Goal: Transaction & Acquisition: Obtain resource

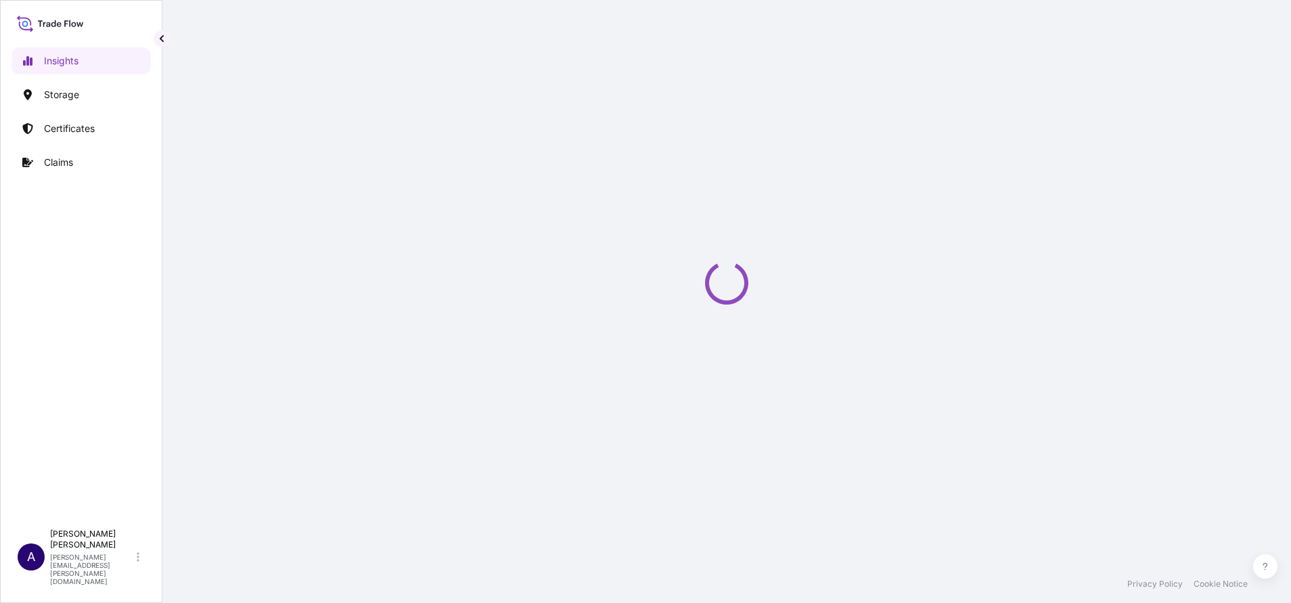
select select "2025"
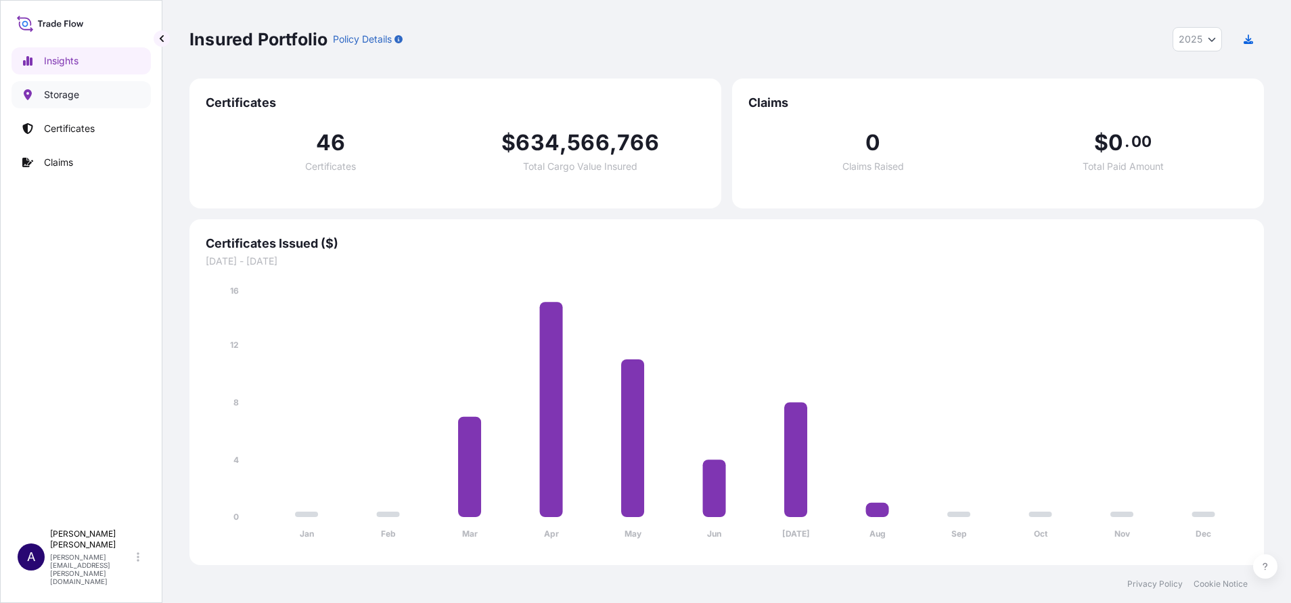
click at [53, 89] on p "Storage" at bounding box center [61, 95] width 35 height 14
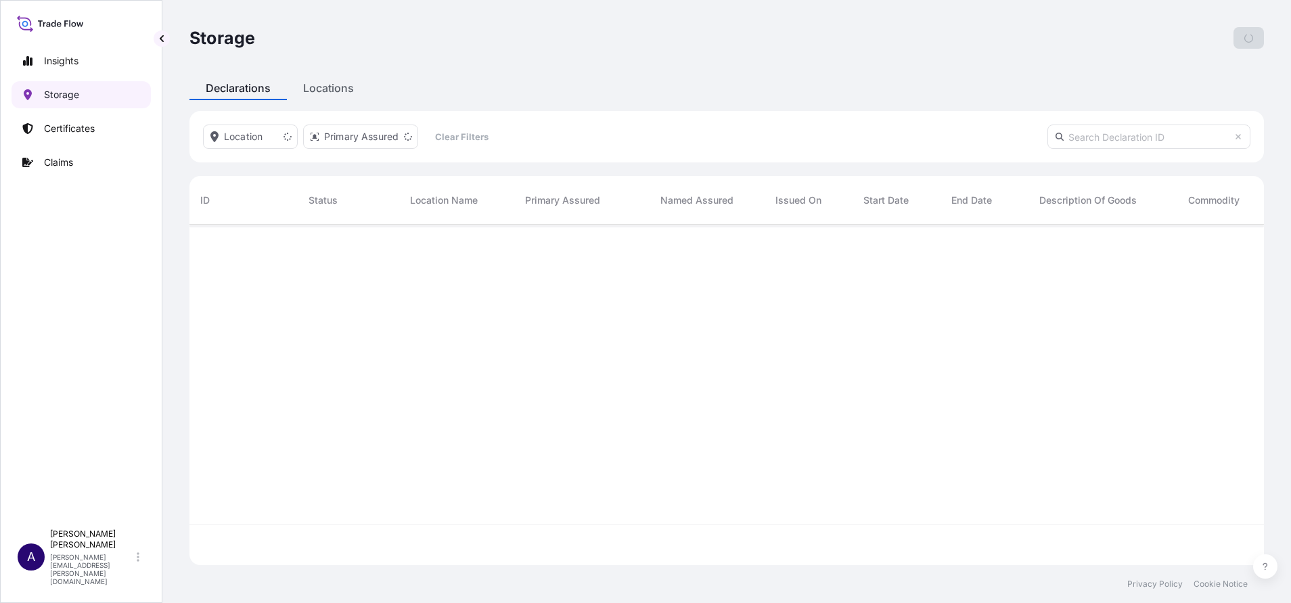
scroll to position [332, 1059]
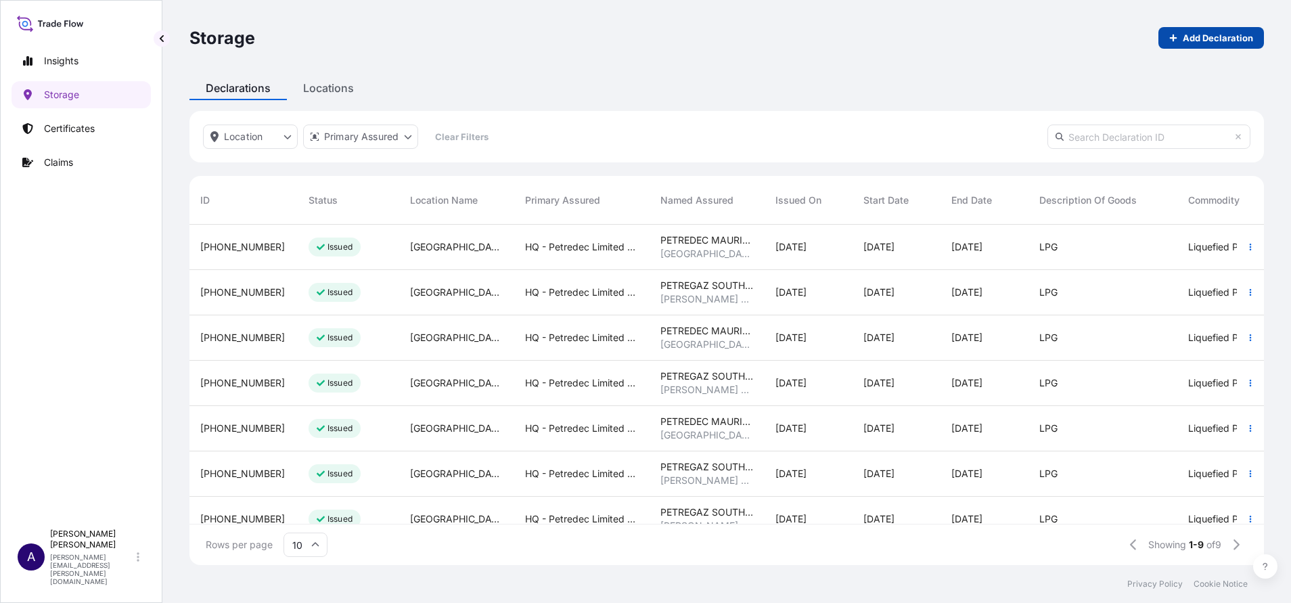
click at [1202, 35] on p "Add Declaration" at bounding box center [1218, 38] width 70 height 14
select select "USD"
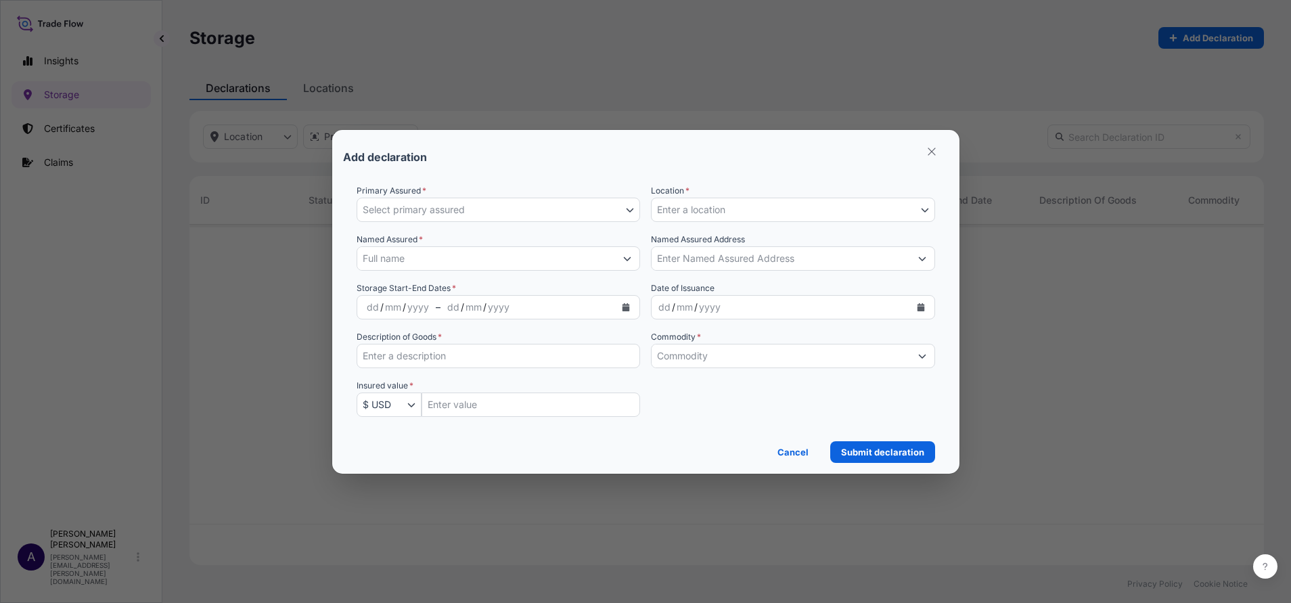
click at [626, 206] on icon "button" at bounding box center [630, 210] width 8 height 8
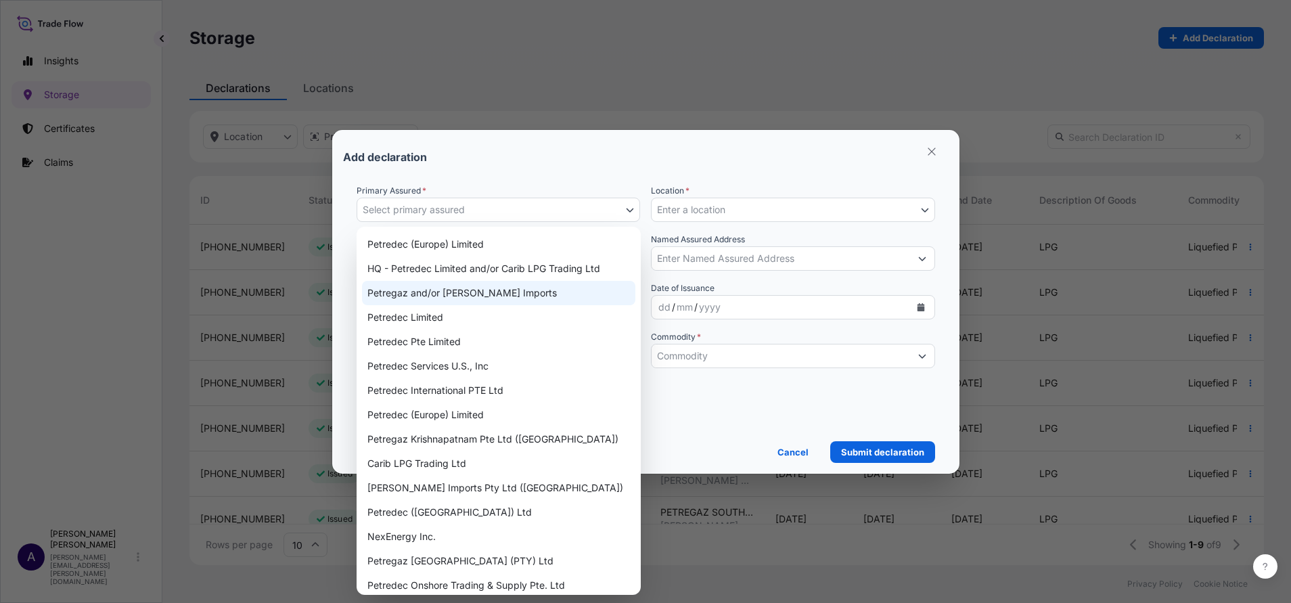
click at [459, 298] on div "Petregaz and/or [PERSON_NAME] Imports" at bounding box center [498, 293] width 273 height 24
select select "31832"
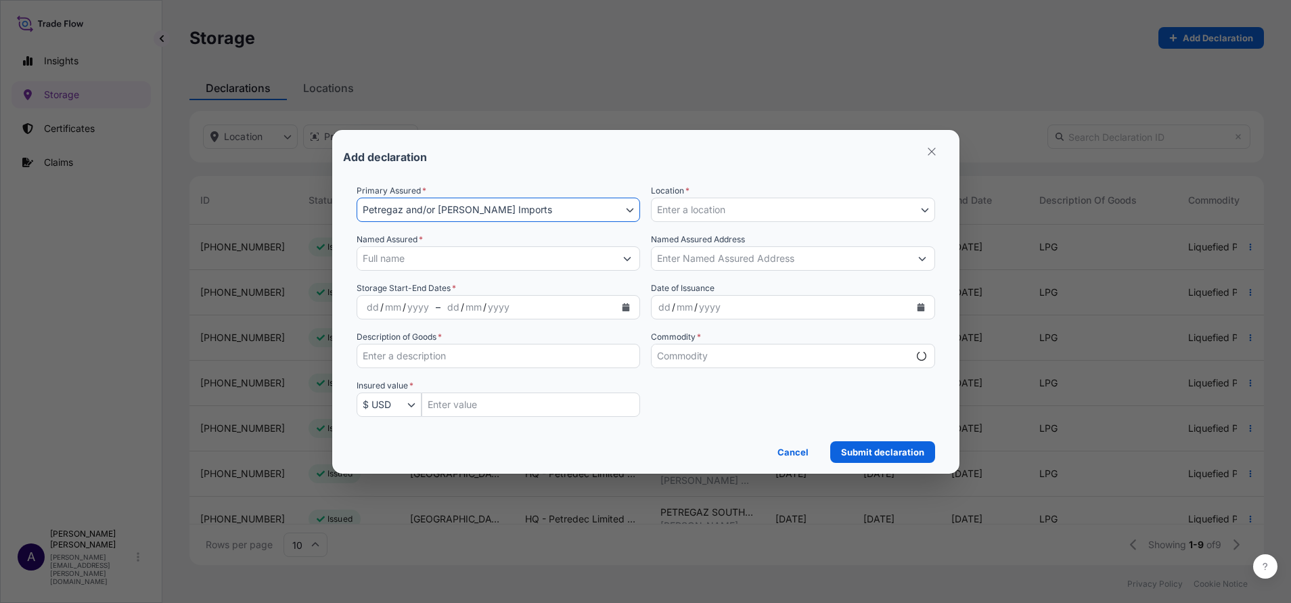
select select "mt"
click at [632, 214] on button "Petregaz and/or [PERSON_NAME] Imports" at bounding box center [499, 210] width 284 height 24
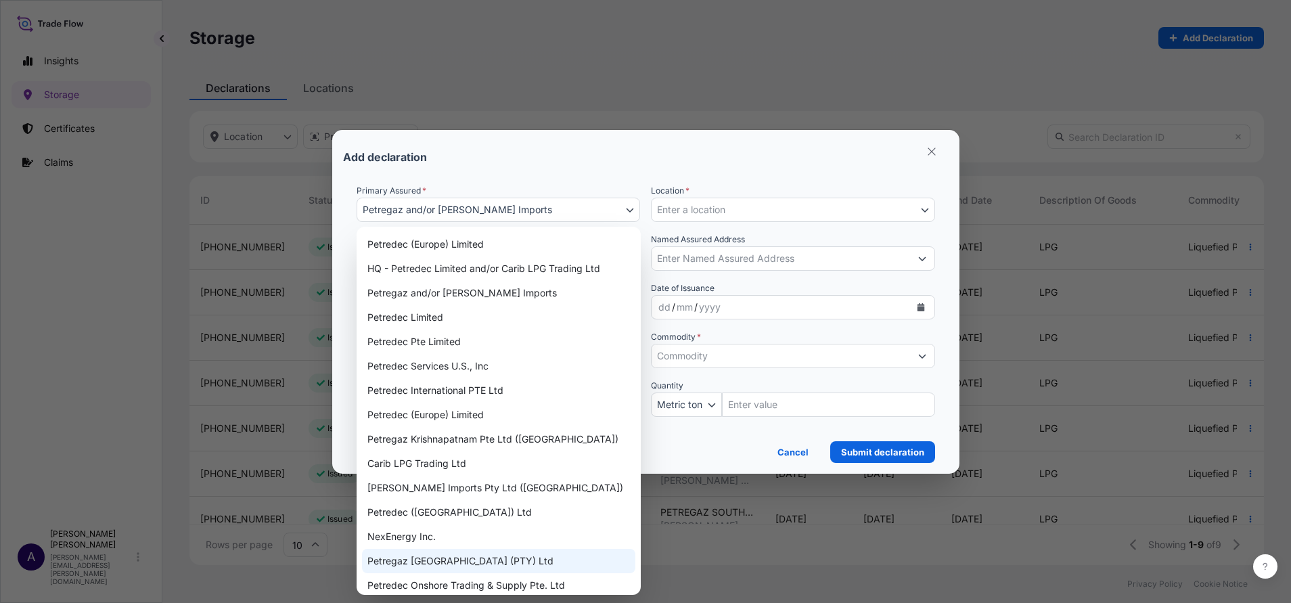
click at [455, 560] on div "Petregaz [GEOGRAPHIC_DATA] (PTY) Ltd" at bounding box center [498, 561] width 273 height 24
select select "31833"
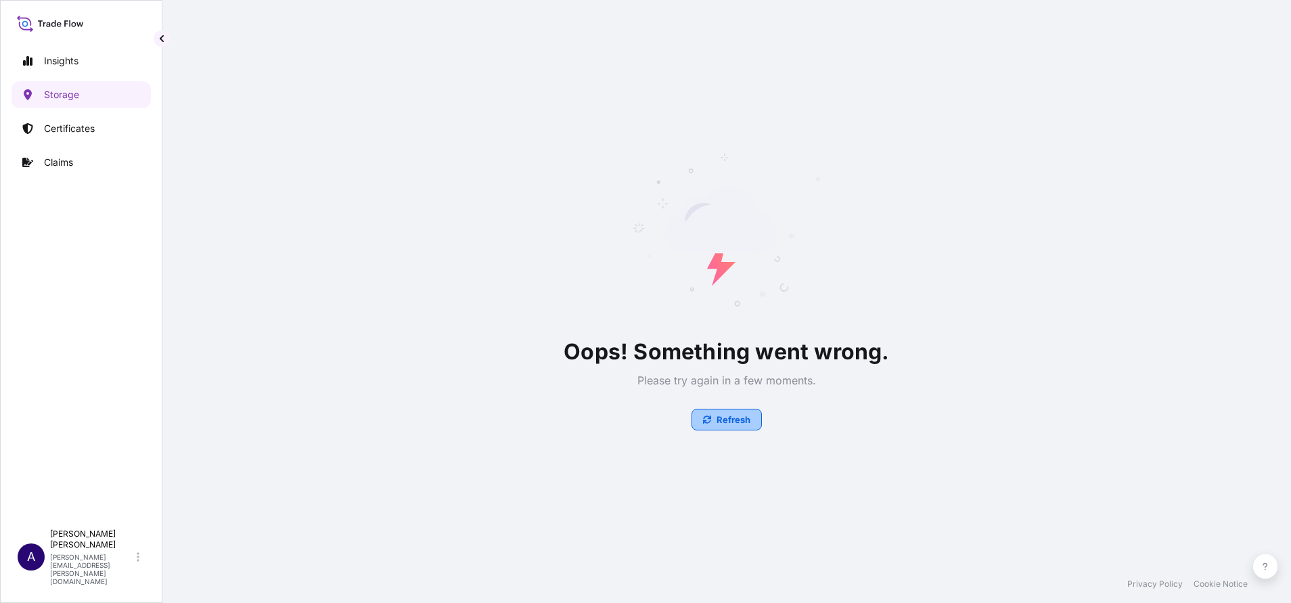
click at [725, 426] on button "Refresh" at bounding box center [727, 420] width 70 height 22
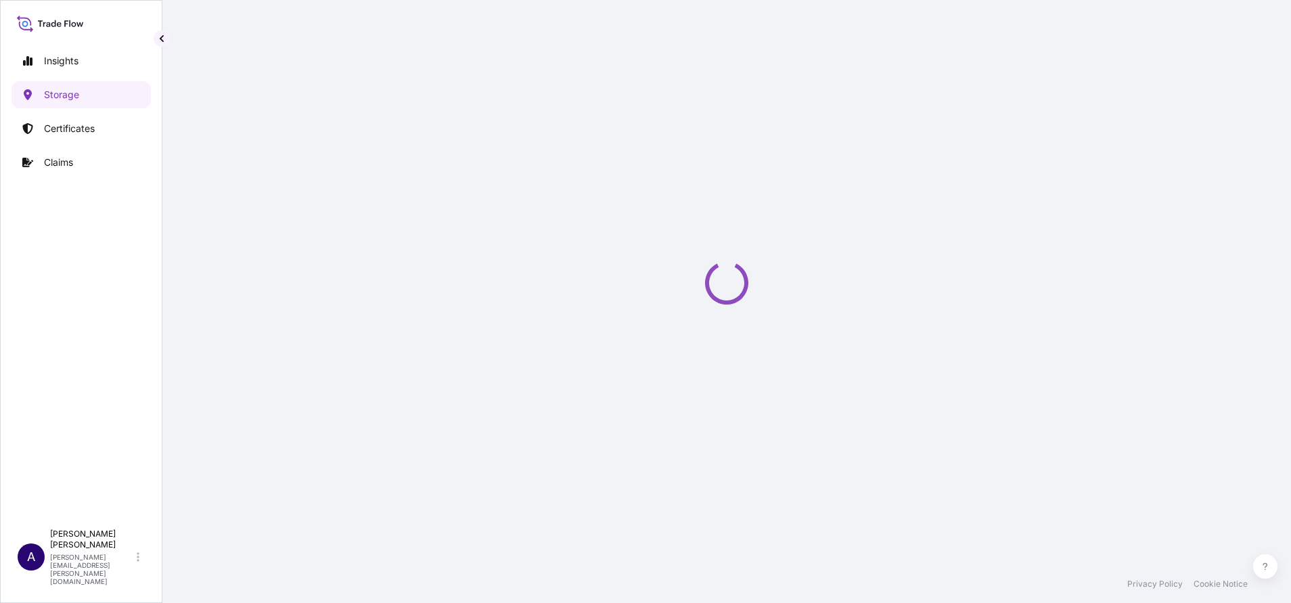
select select "USD"
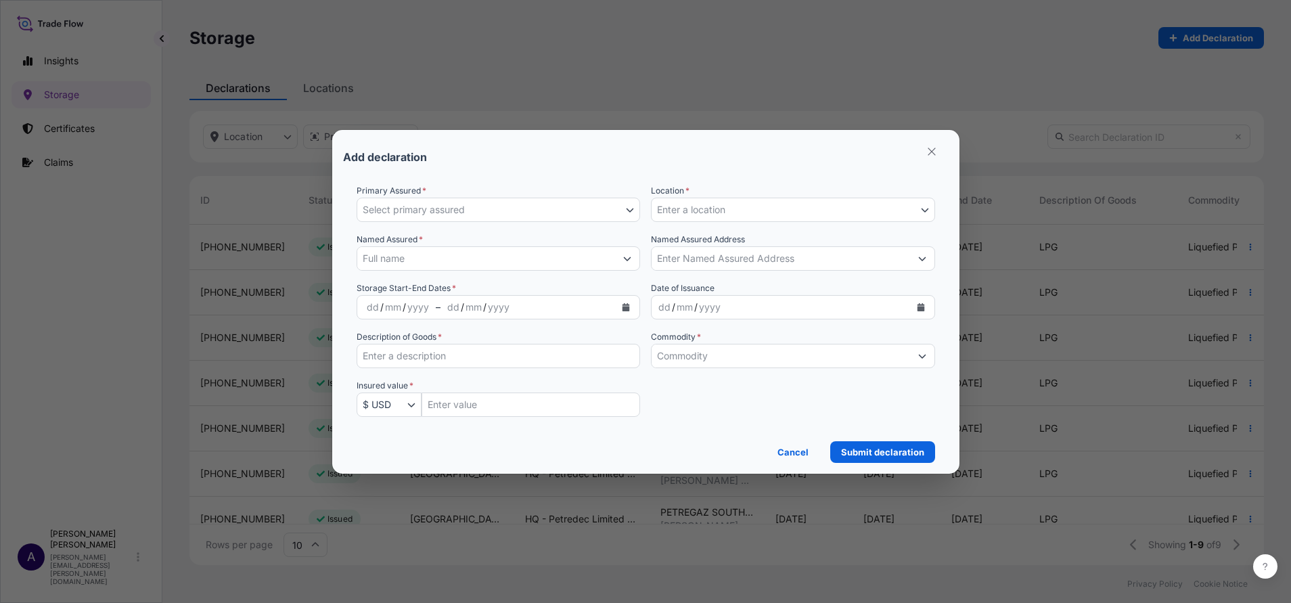
scroll to position [332, 1059]
click at [625, 208] on button "Select primary assured" at bounding box center [499, 210] width 284 height 24
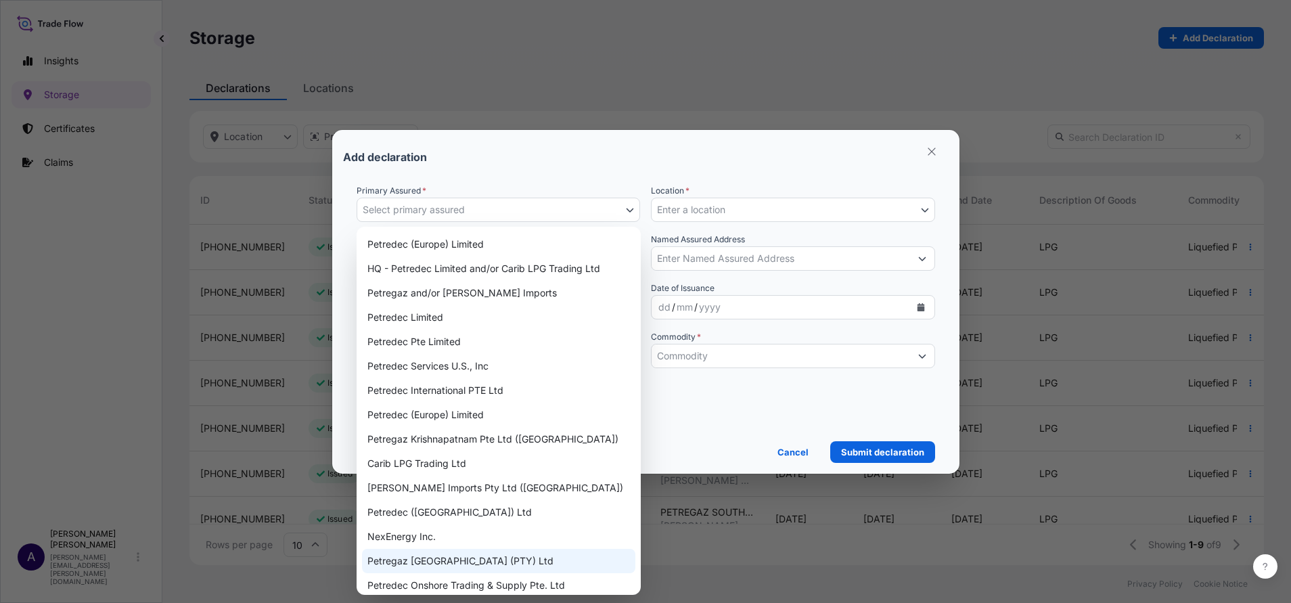
click at [379, 560] on div "Petregaz [GEOGRAPHIC_DATA] (PTY) Ltd" at bounding box center [498, 561] width 273 height 24
select select "31833"
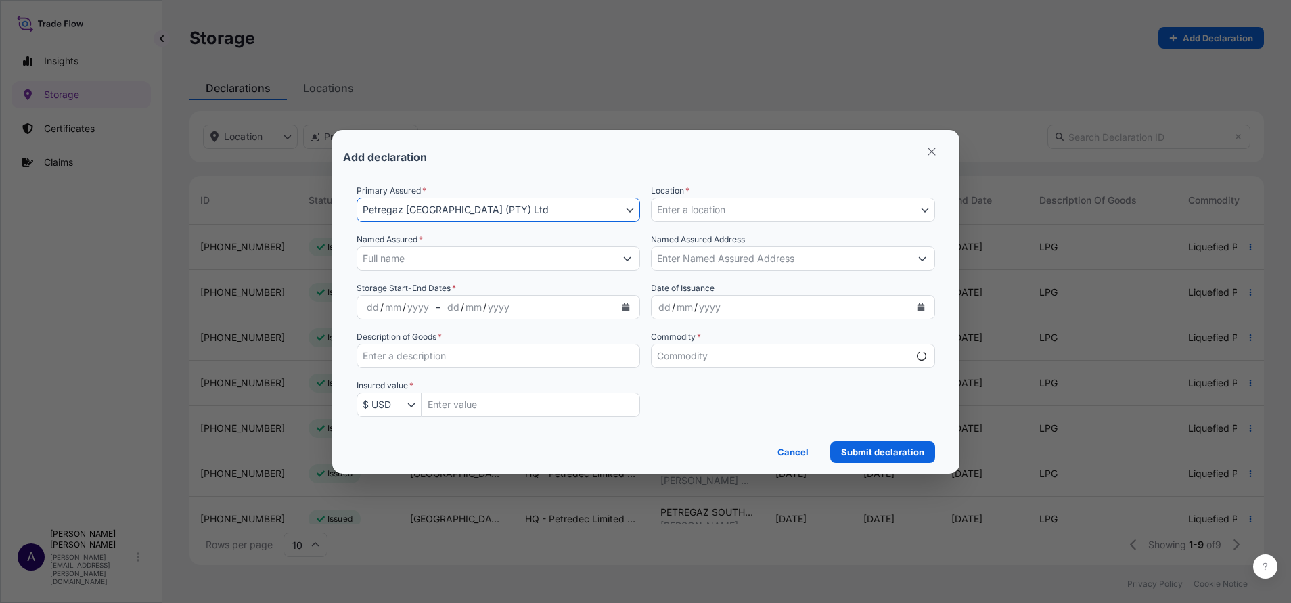
select select "mt"
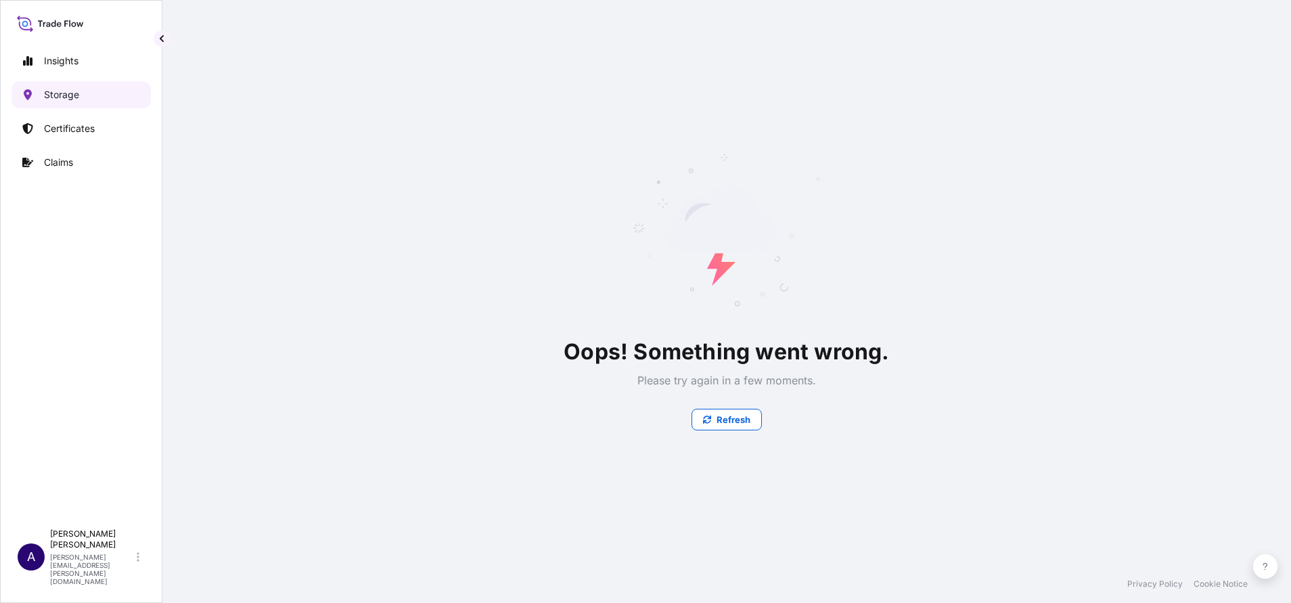
click at [61, 92] on p "Storage" at bounding box center [61, 95] width 35 height 14
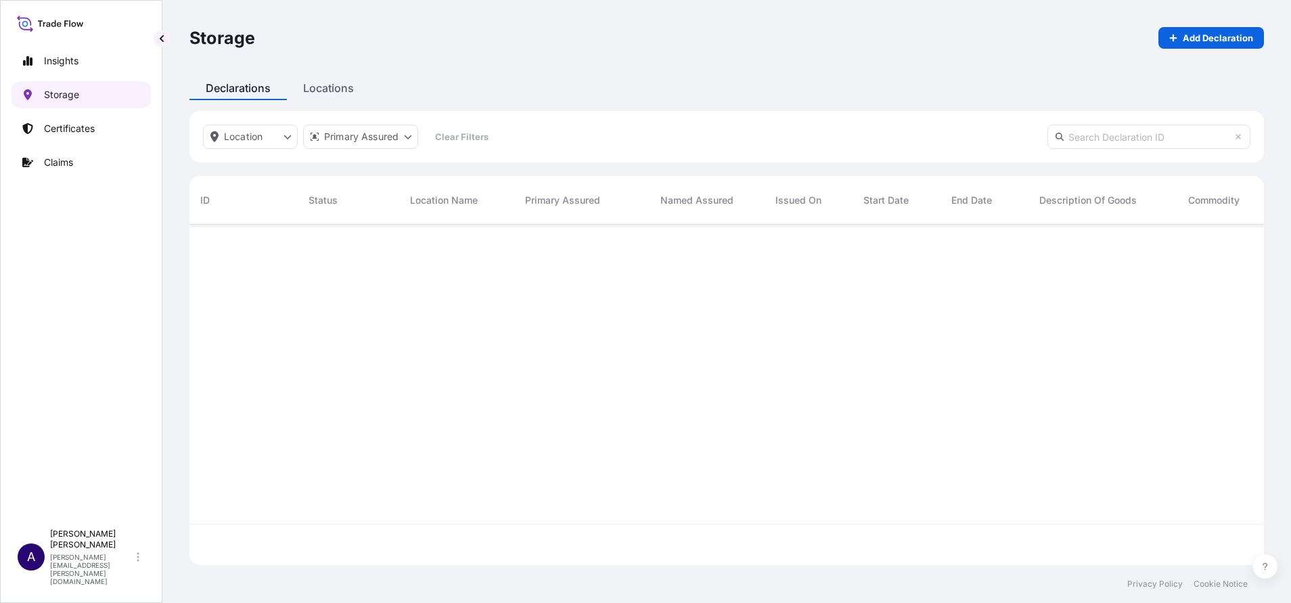
scroll to position [332, 1059]
click at [330, 87] on div "Storage Add Declaration Declarations Locations Location Primary Assured Clear F…" at bounding box center [726, 282] width 1129 height 565
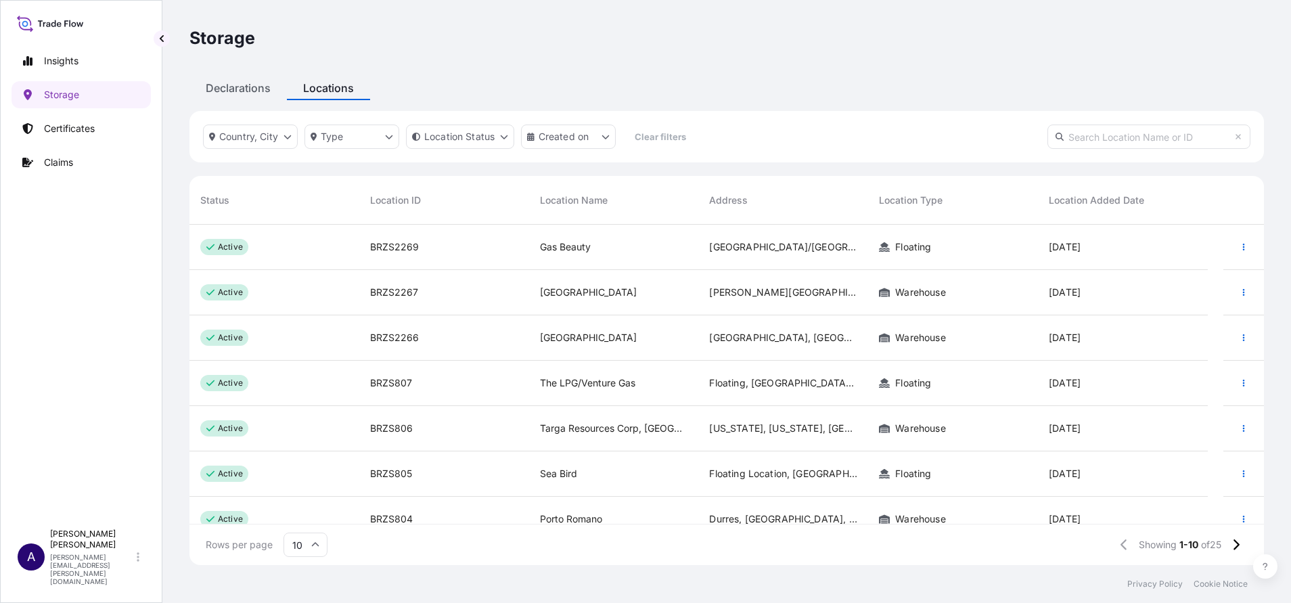
click at [233, 250] on p "active" at bounding box center [230, 247] width 25 height 11
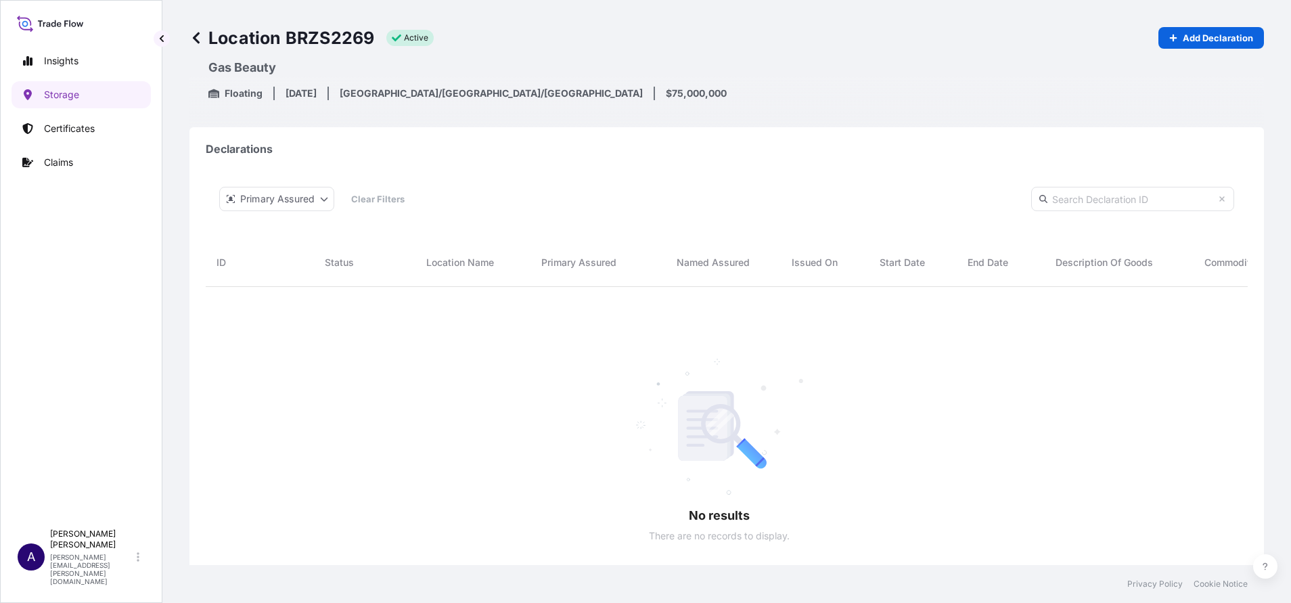
scroll to position [375, 1011]
click at [68, 132] on p "Certificates" at bounding box center [69, 129] width 51 height 14
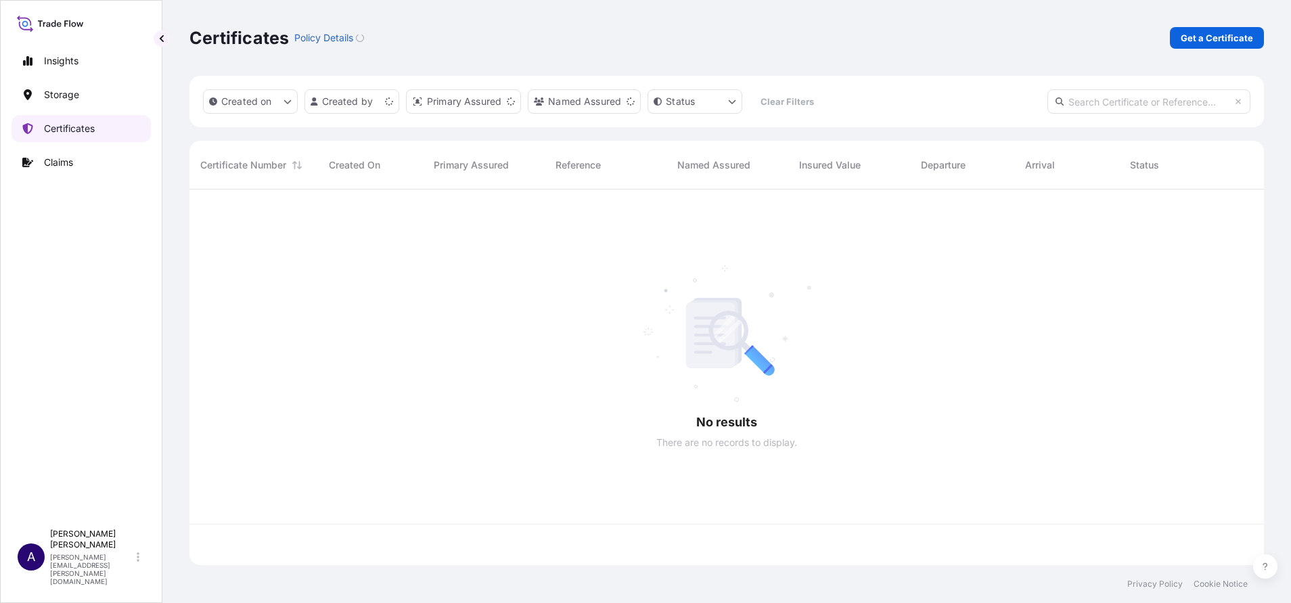
scroll to position [367, 1059]
click at [1217, 37] on p "Get a Certificate" at bounding box center [1217, 38] width 72 height 14
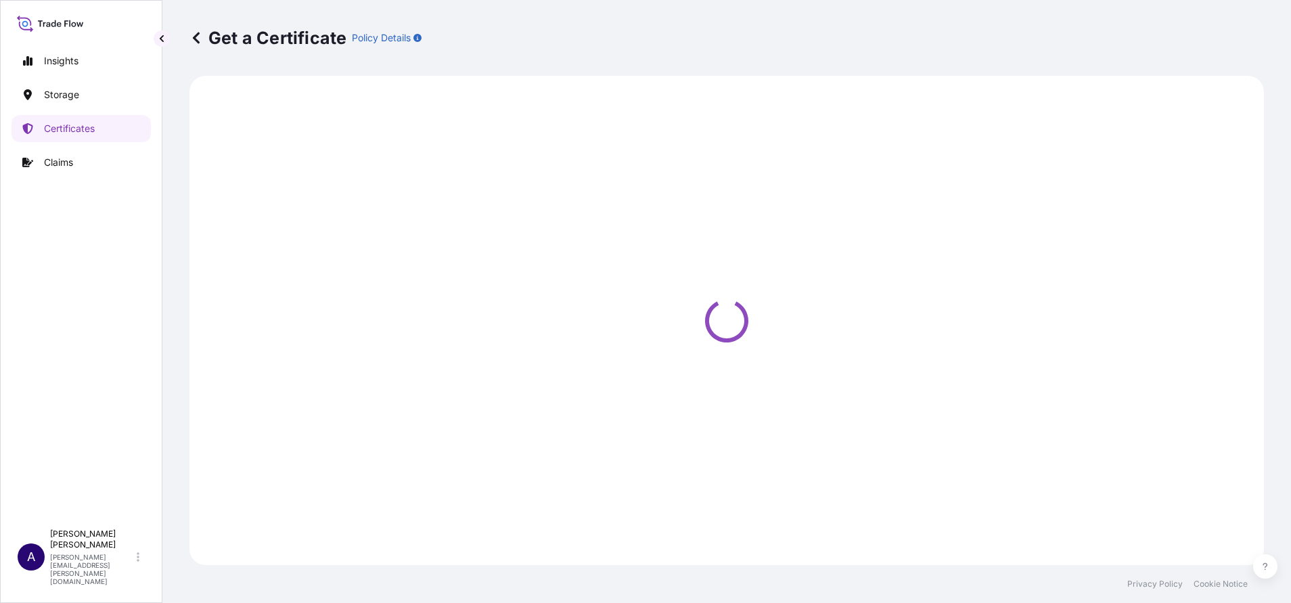
select select "Sea"
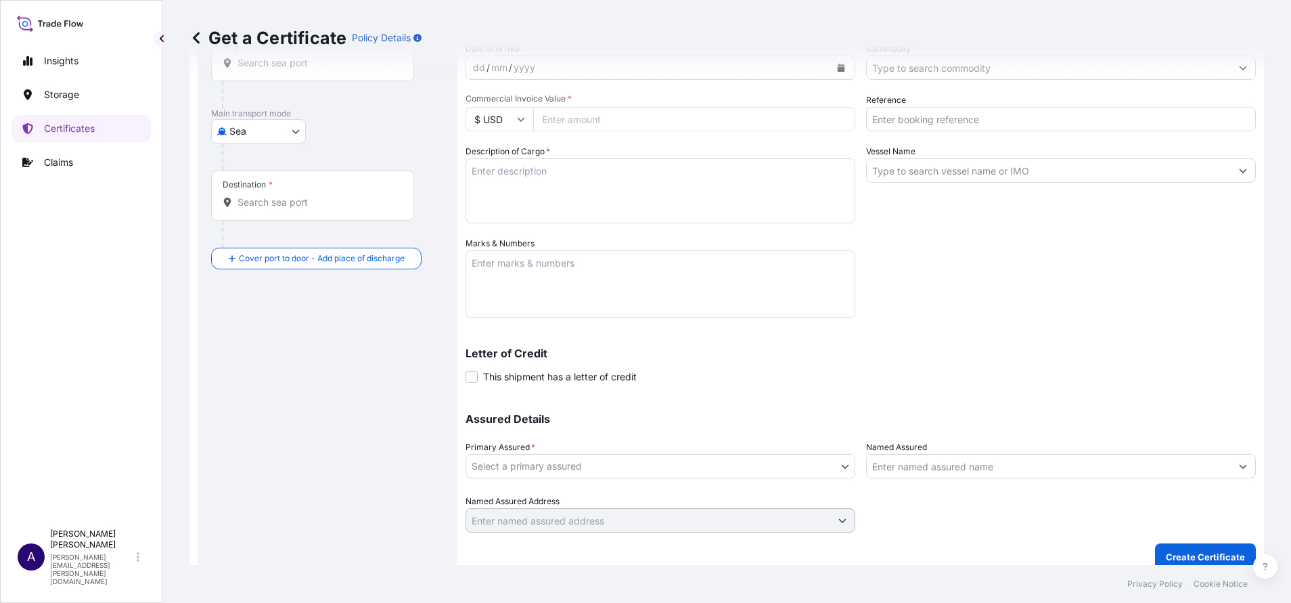
scroll to position [158, 0]
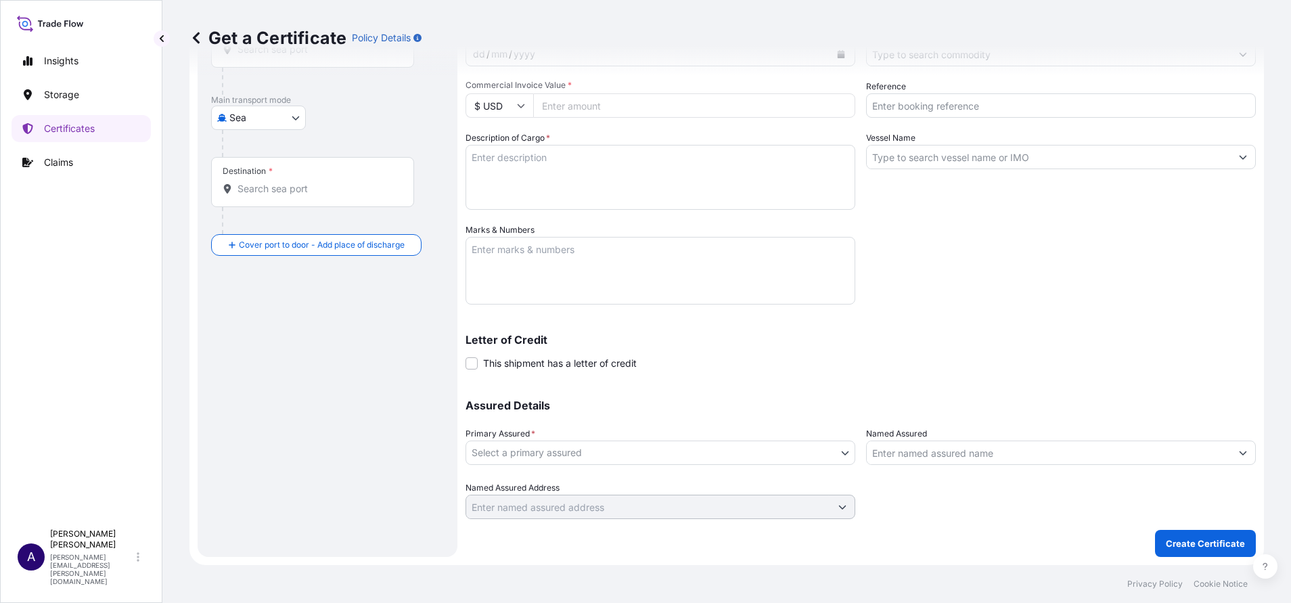
click at [834, 453] on body "Insights Storage Certificates Claims A [PERSON_NAME] [PERSON_NAME][EMAIL_ADDRES…" at bounding box center [645, 301] width 1291 height 603
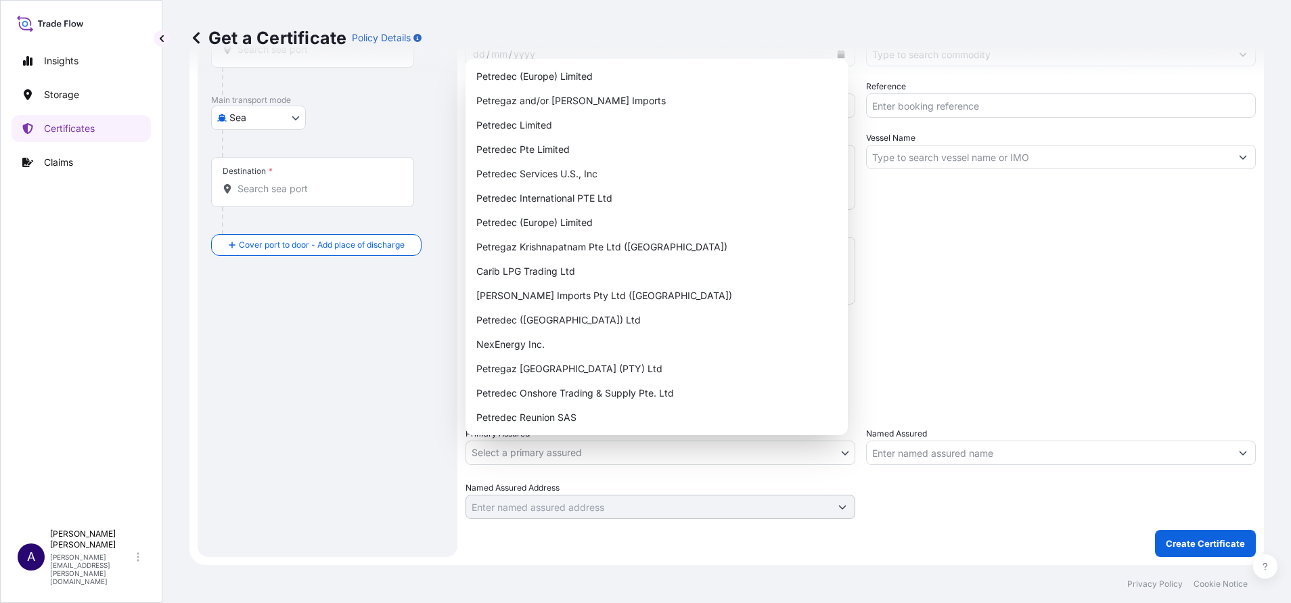
scroll to position [0, 0]
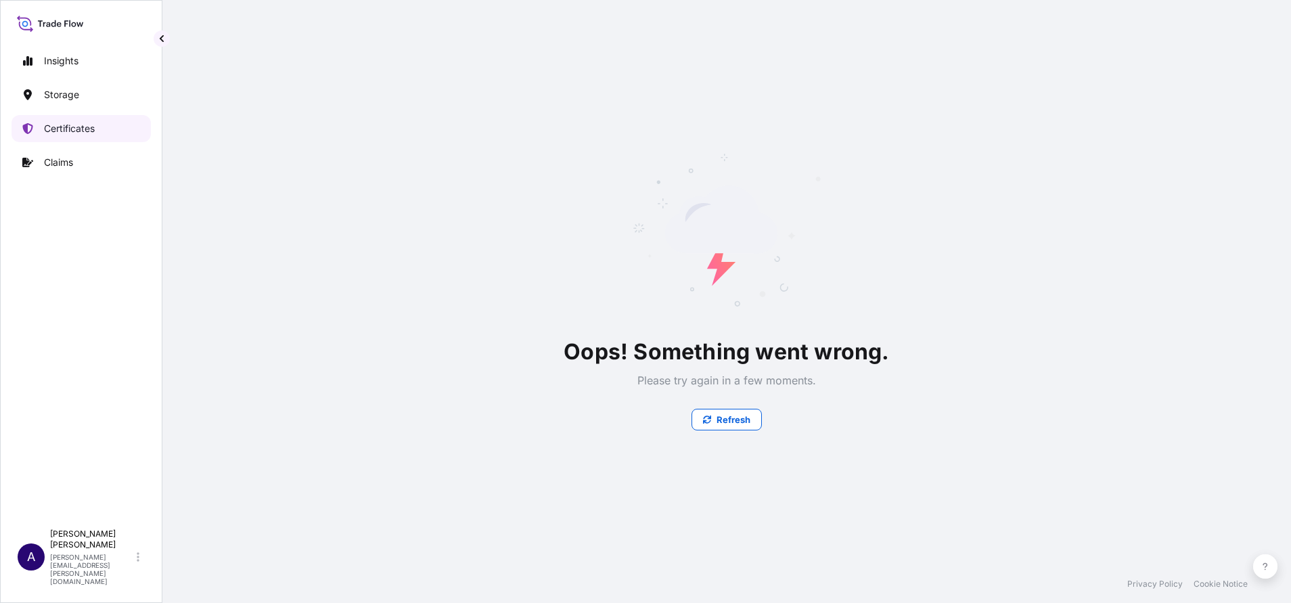
click at [69, 125] on p "Certificates" at bounding box center [69, 129] width 51 height 14
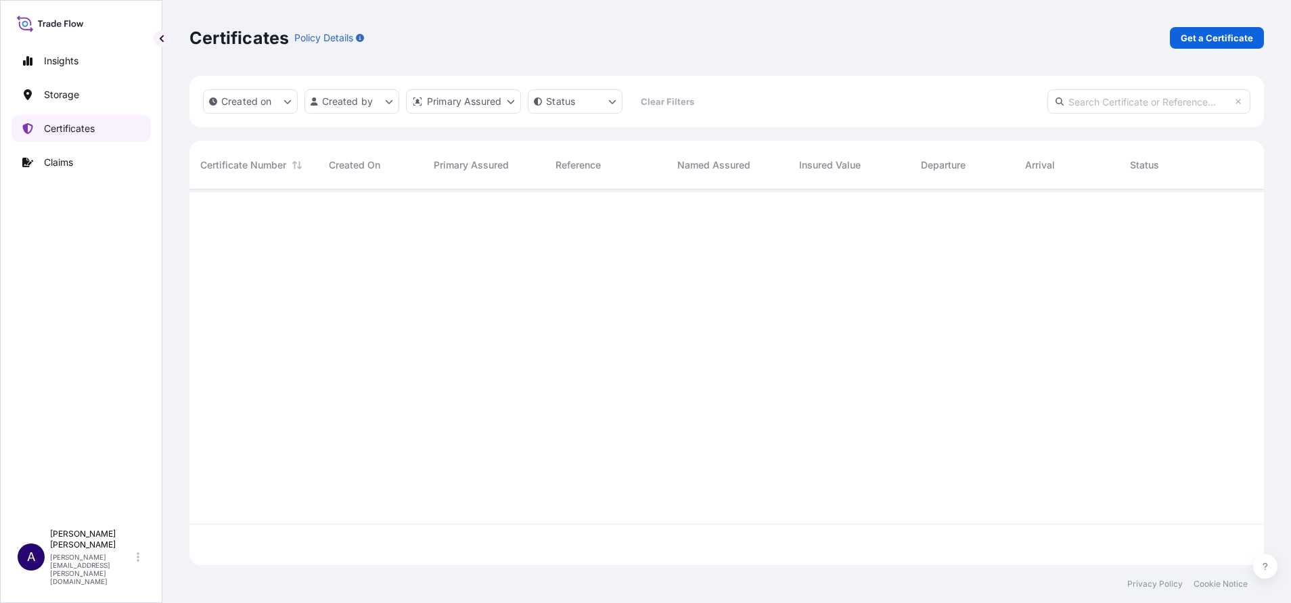
scroll to position [367, 1059]
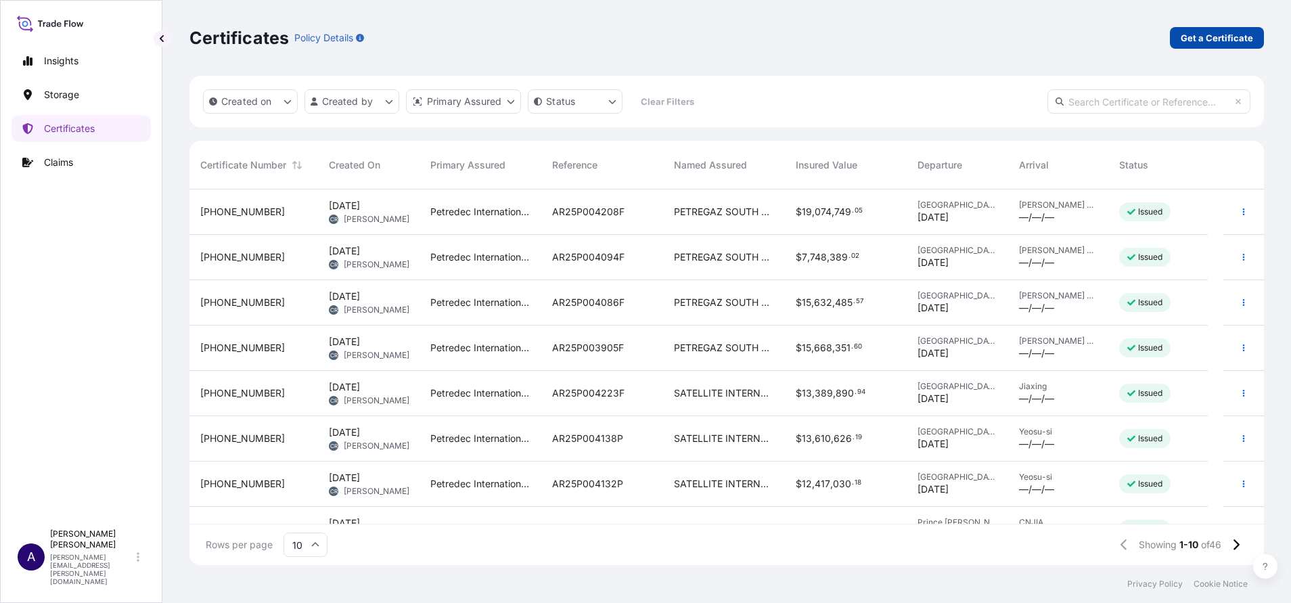
click at [1213, 39] on p "Get a Certificate" at bounding box center [1217, 38] width 72 height 14
select select "Sea"
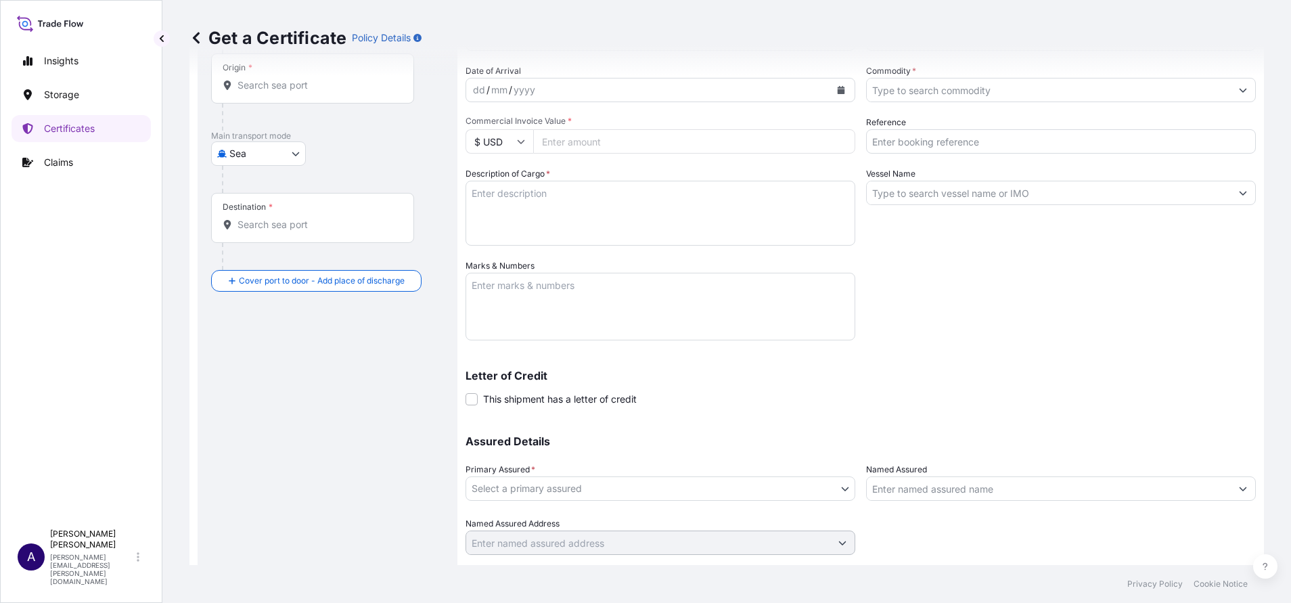
scroll to position [158, 0]
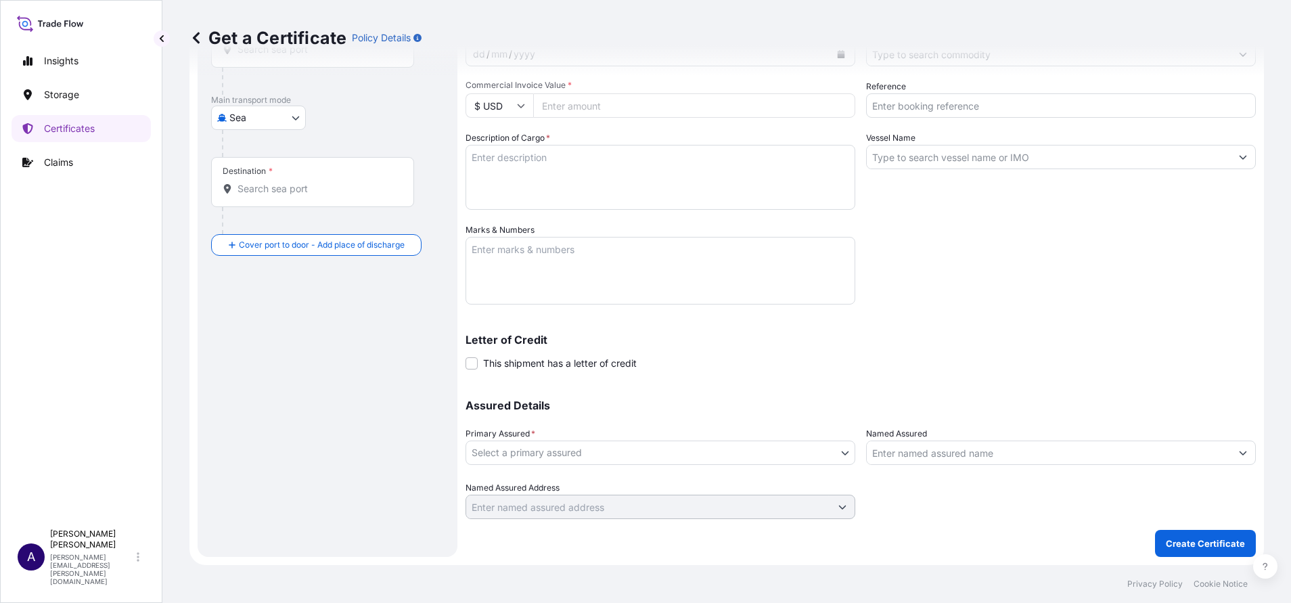
click at [836, 452] on body "Insights Storage Certificates Claims A [PERSON_NAME] [PERSON_NAME][EMAIL_ADDRES…" at bounding box center [645, 301] width 1291 height 603
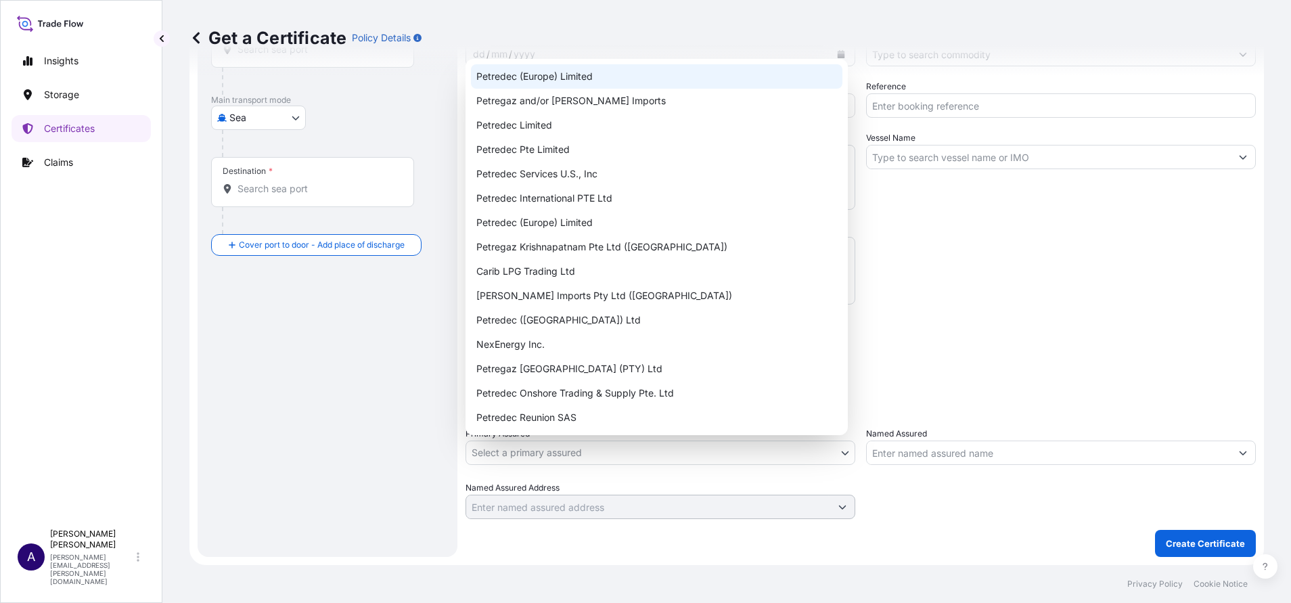
click at [570, 74] on div "Petredec (Europe) Limited" at bounding box center [656, 76] width 371 height 24
select select "31543"
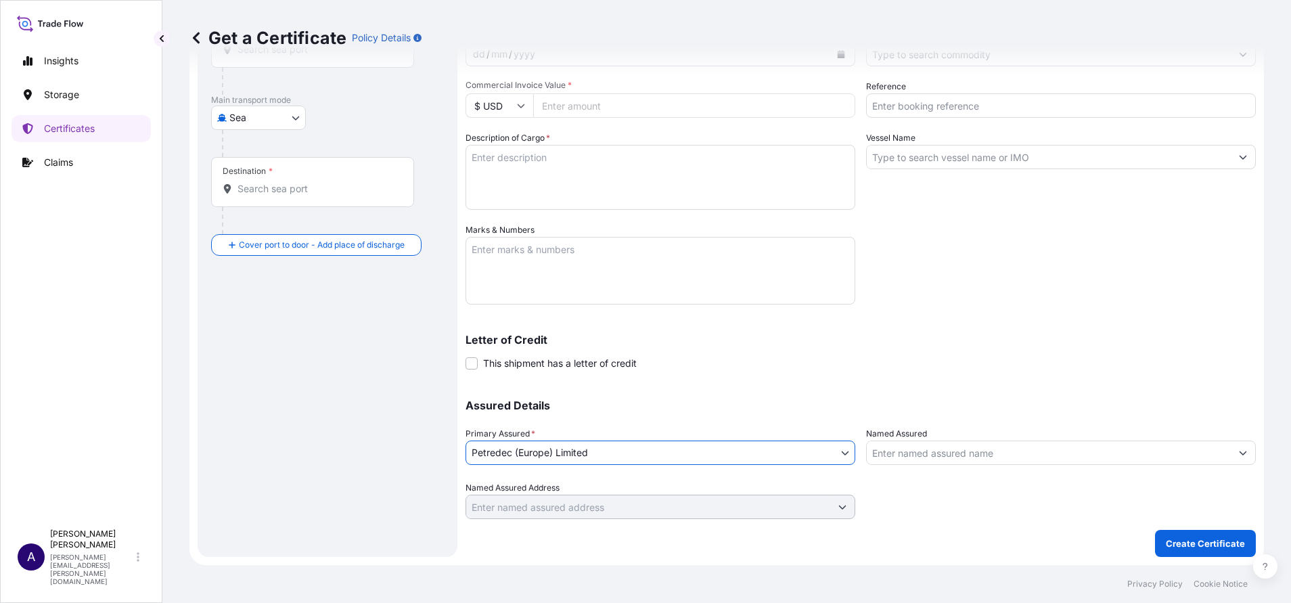
scroll to position [0, 0]
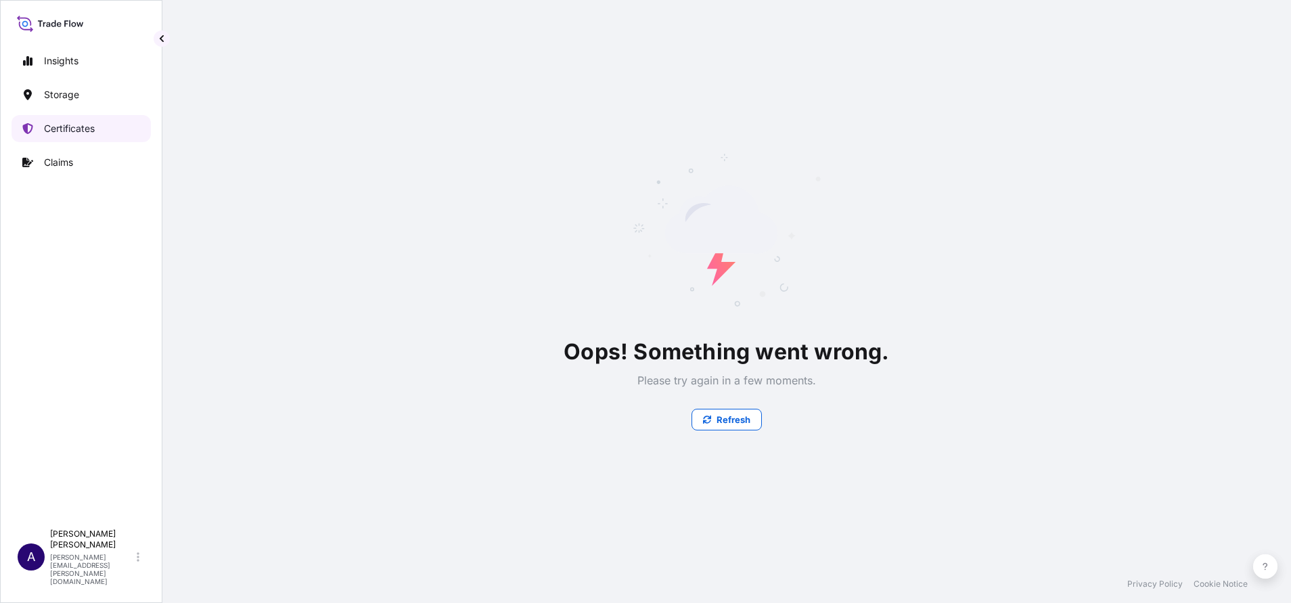
click at [56, 125] on p "Certificates" at bounding box center [69, 129] width 51 height 14
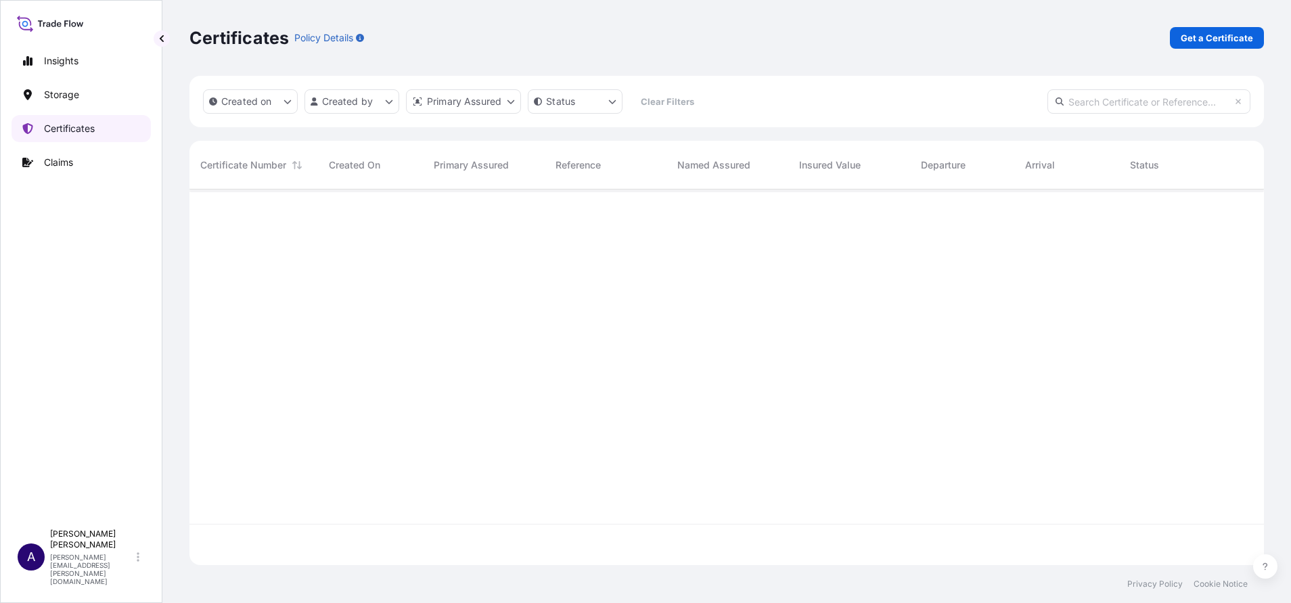
scroll to position [367, 1059]
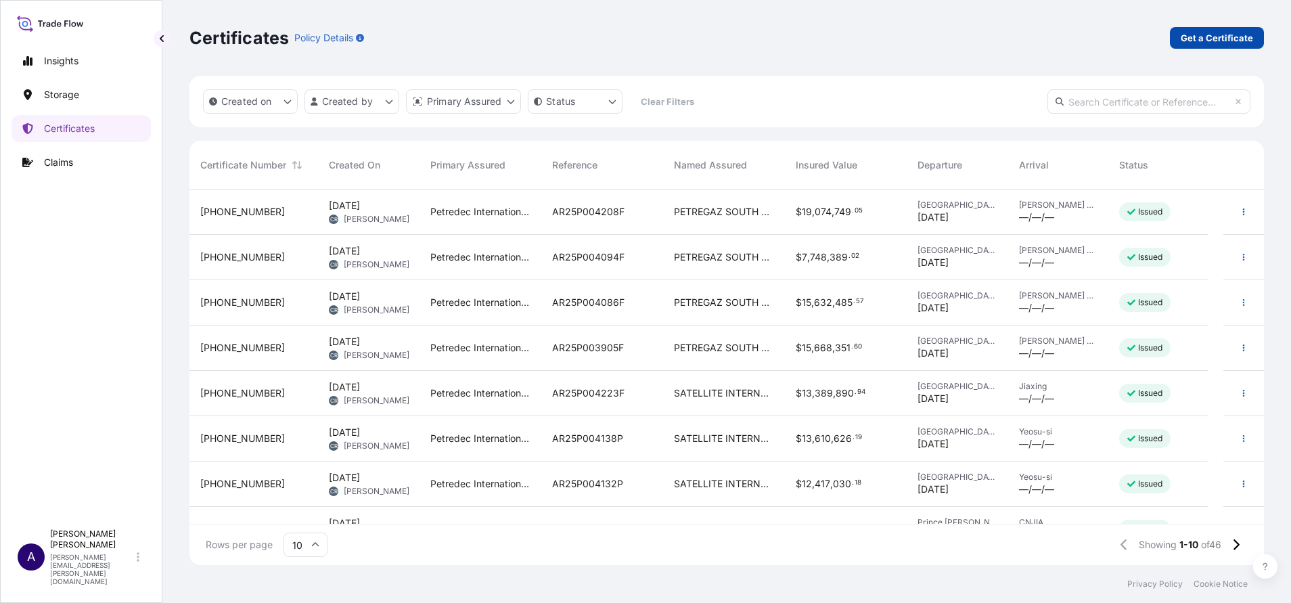
click at [1221, 39] on p "Get a Certificate" at bounding box center [1217, 38] width 72 height 14
select select "Sea"
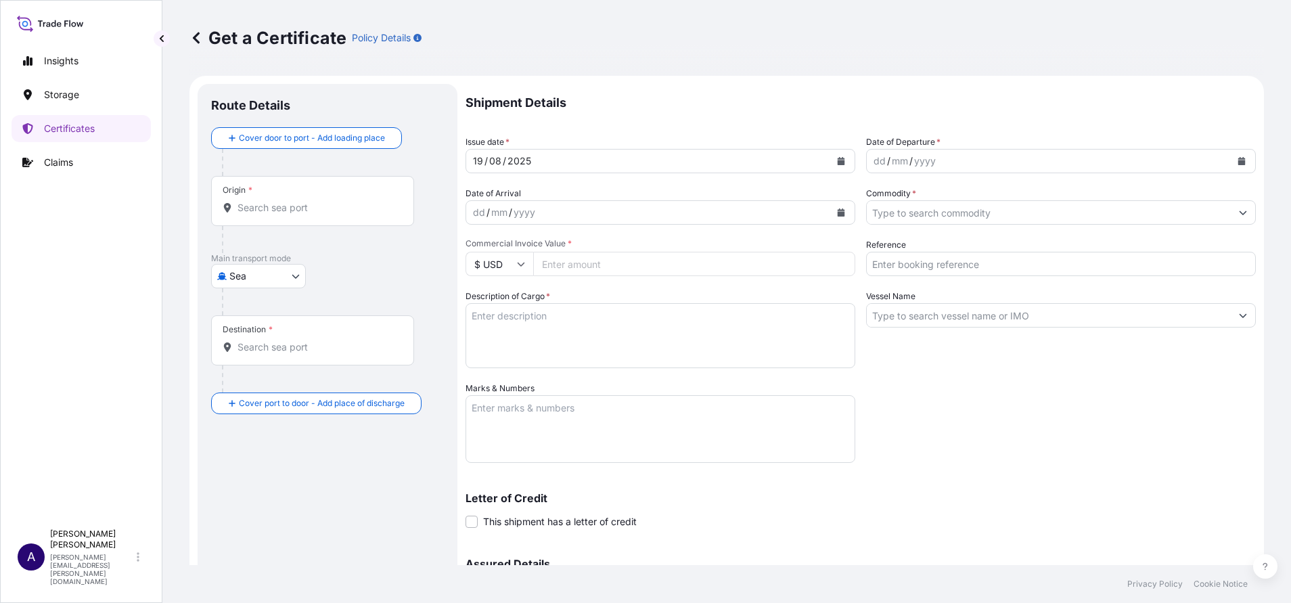
click at [313, 210] on input "Origin *" at bounding box center [318, 208] width 160 height 14
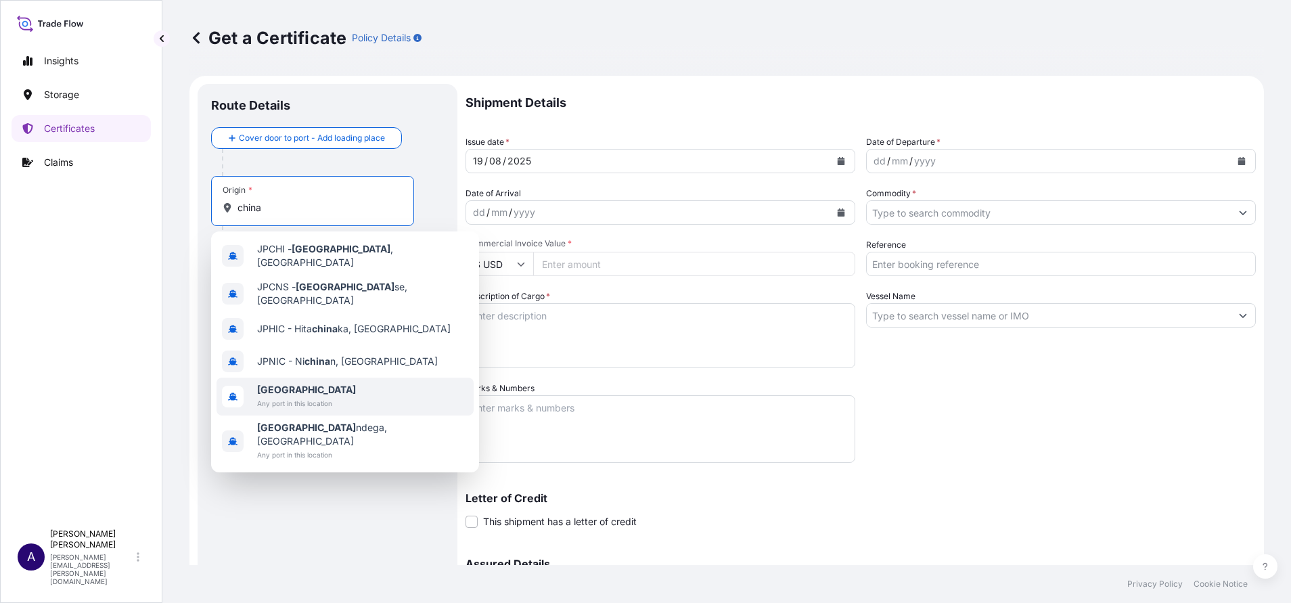
click at [271, 384] on b "[GEOGRAPHIC_DATA]" at bounding box center [306, 390] width 99 height 12
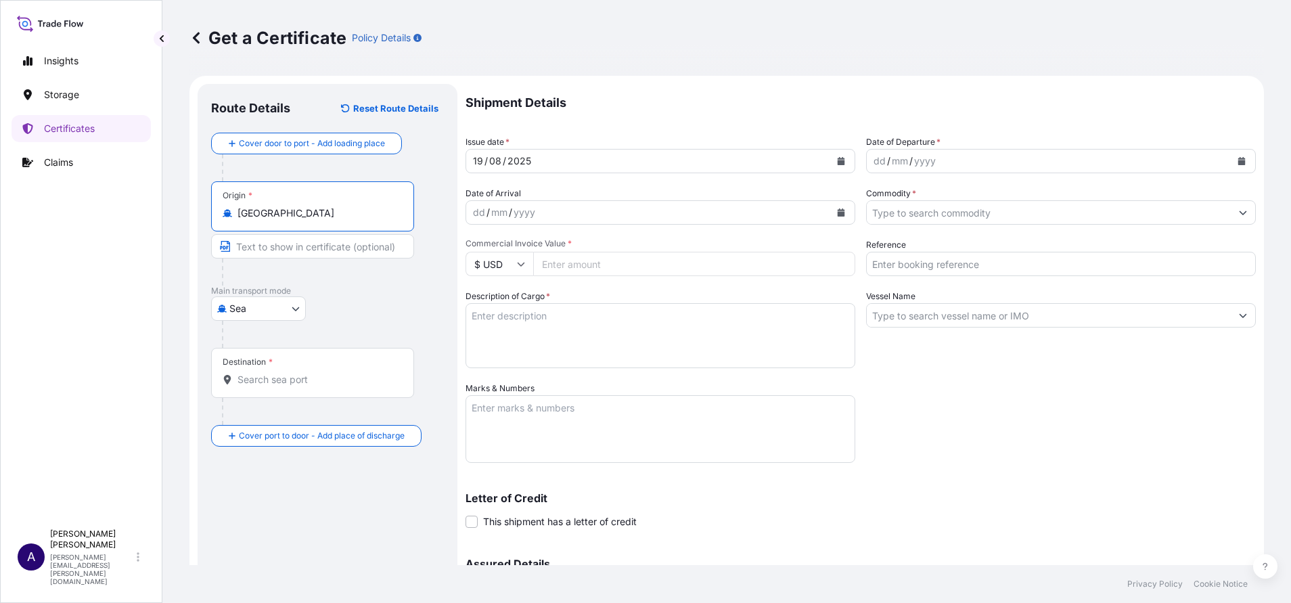
type input "[GEOGRAPHIC_DATA]"
click at [257, 374] on input "Destination *" at bounding box center [318, 380] width 160 height 14
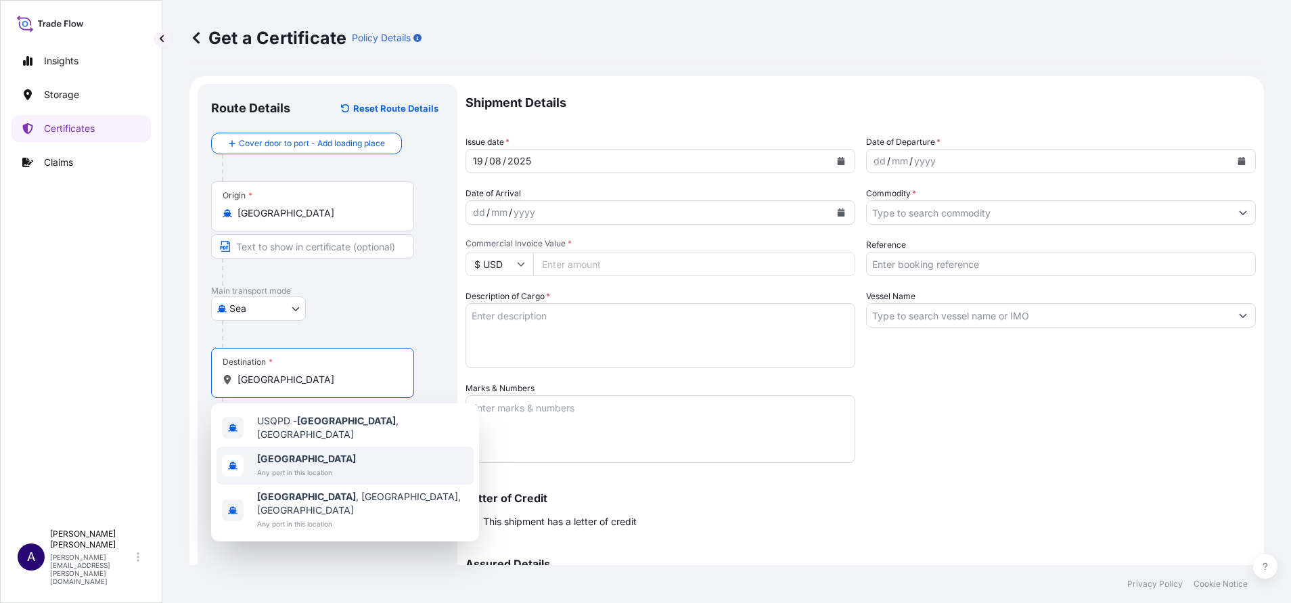
click at [265, 455] on b "[GEOGRAPHIC_DATA]" at bounding box center [306, 459] width 99 height 12
type input "[GEOGRAPHIC_DATA]"
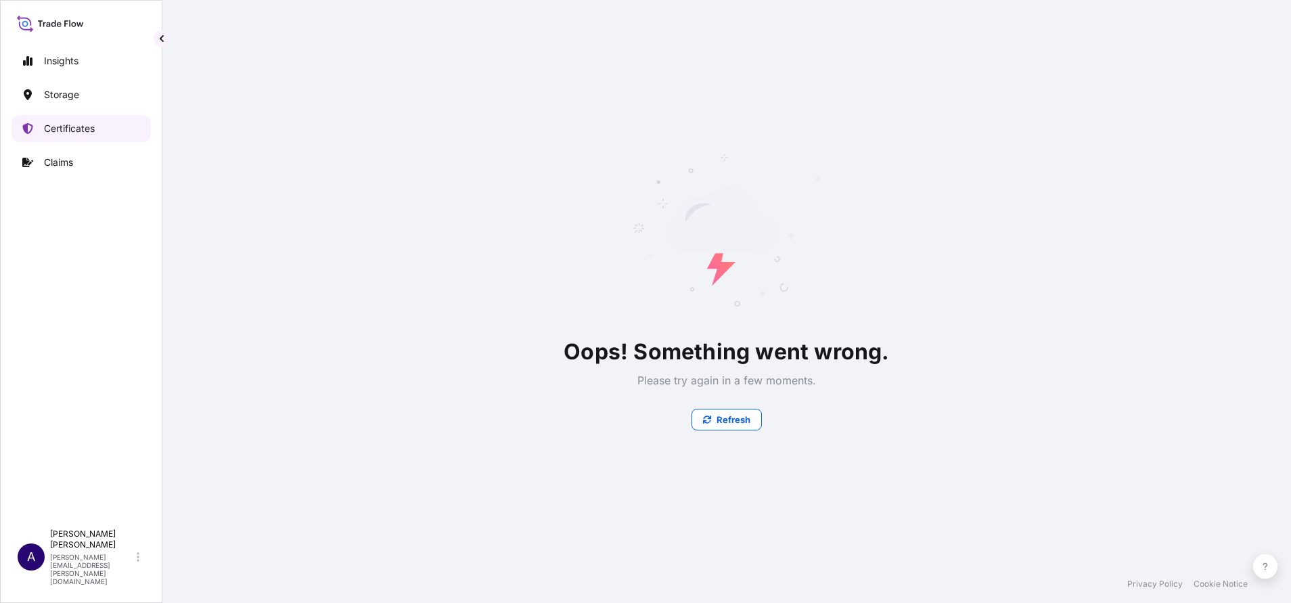
click at [58, 134] on p "Certificates" at bounding box center [69, 129] width 51 height 14
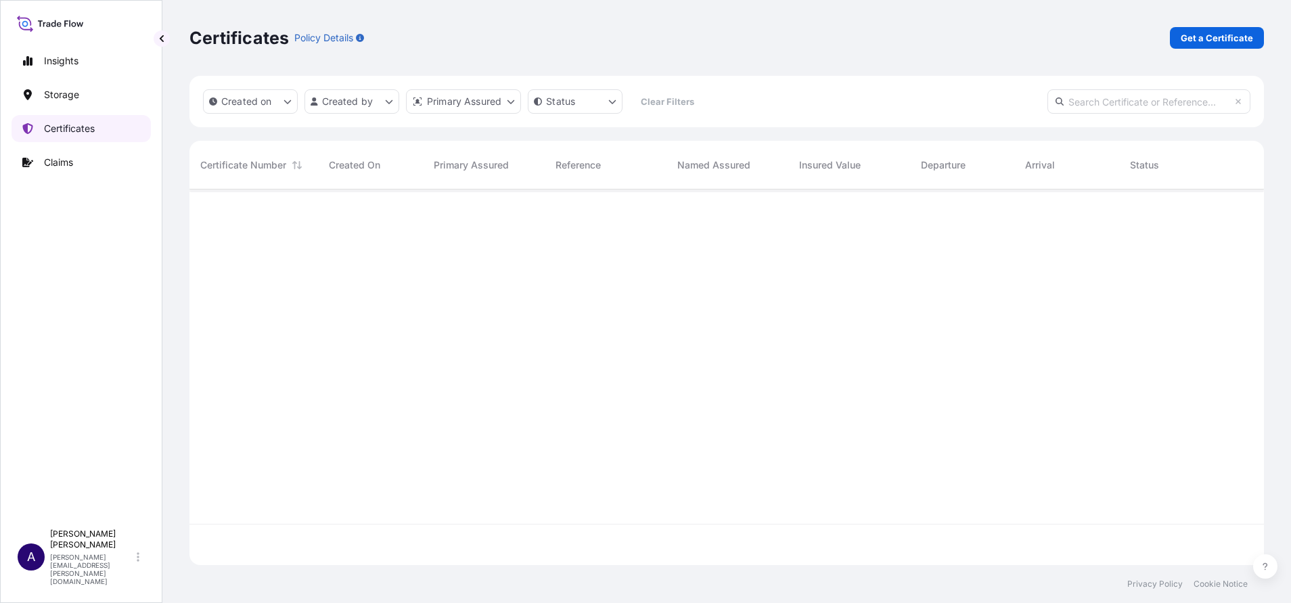
scroll to position [367, 1059]
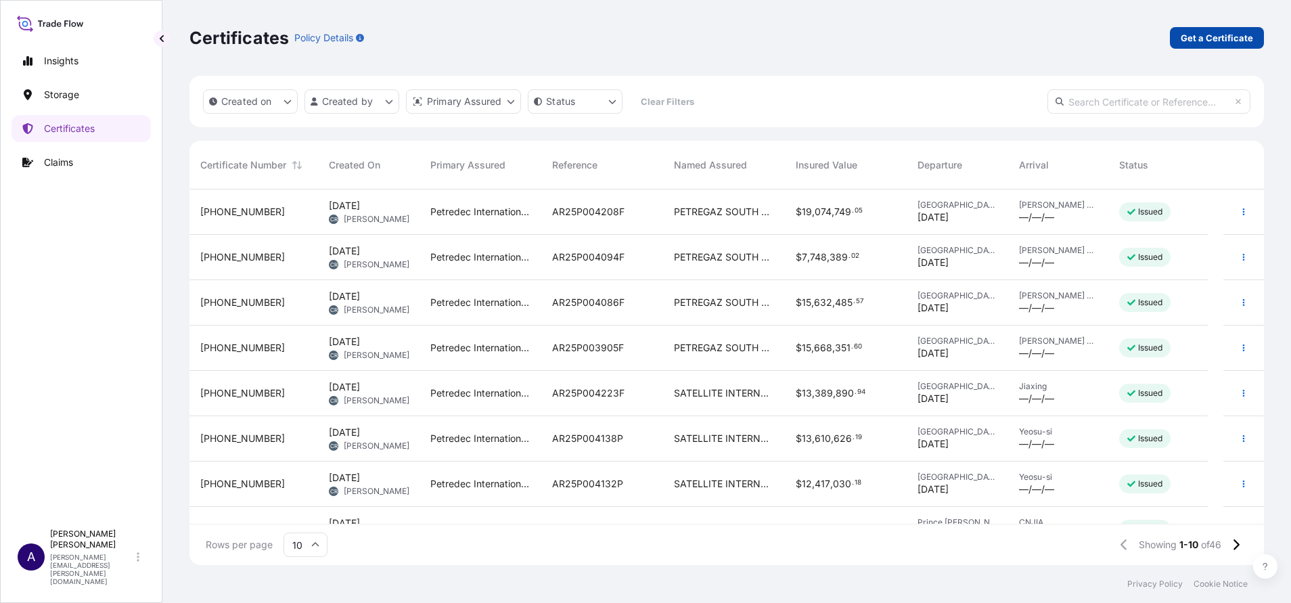
click at [1223, 32] on p "Get a Certificate" at bounding box center [1217, 38] width 72 height 14
select select "Sea"
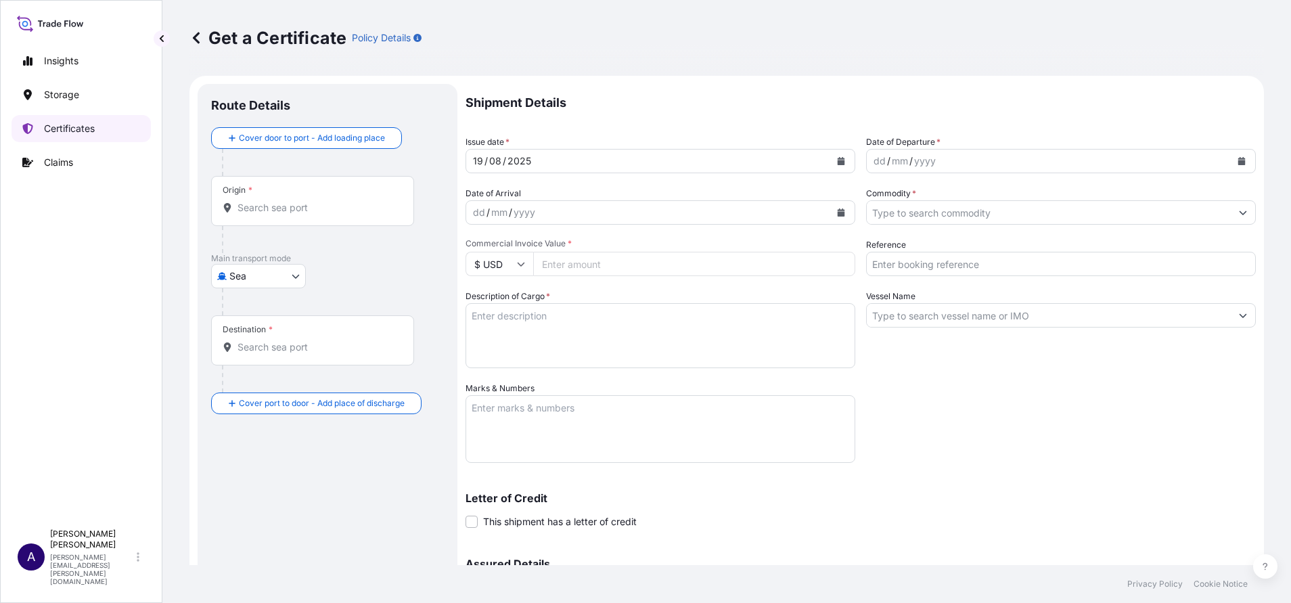
click at [77, 124] on p "Certificates" at bounding box center [69, 129] width 51 height 14
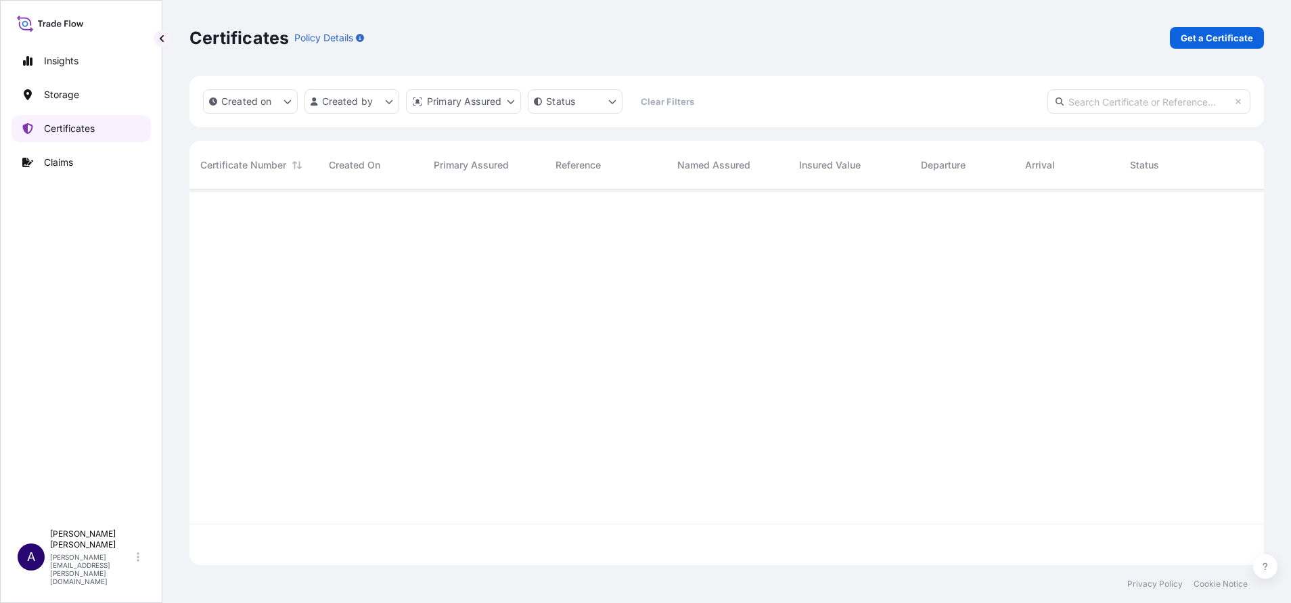
scroll to position [367, 1059]
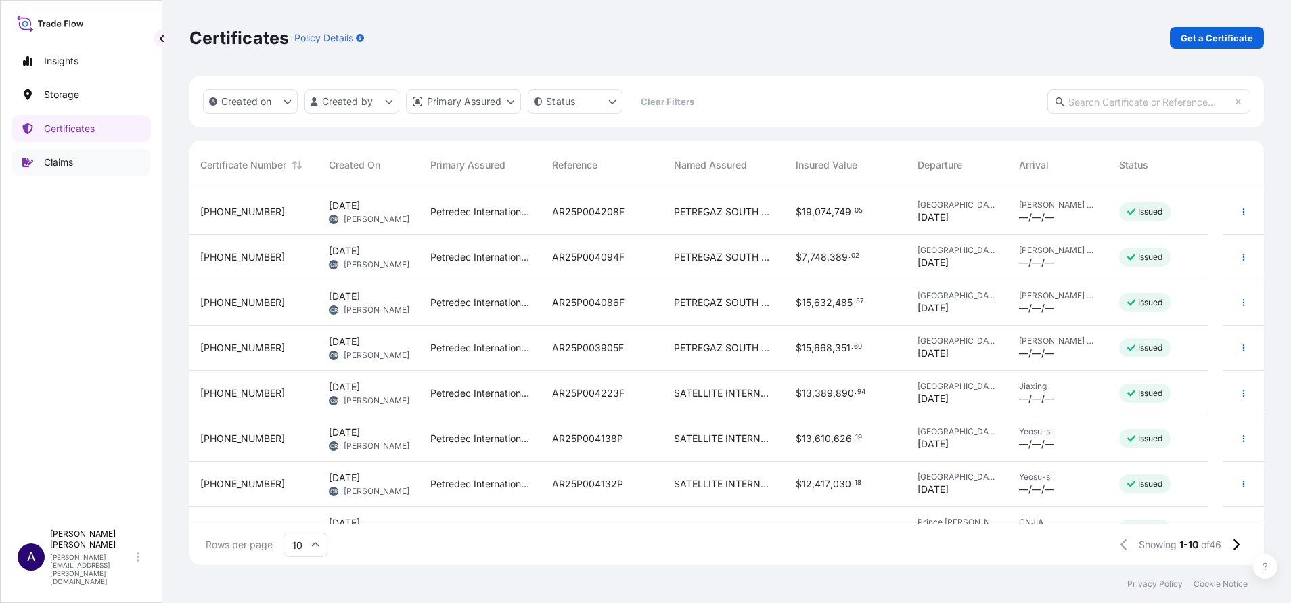
click at [60, 162] on p "Claims" at bounding box center [58, 163] width 29 height 14
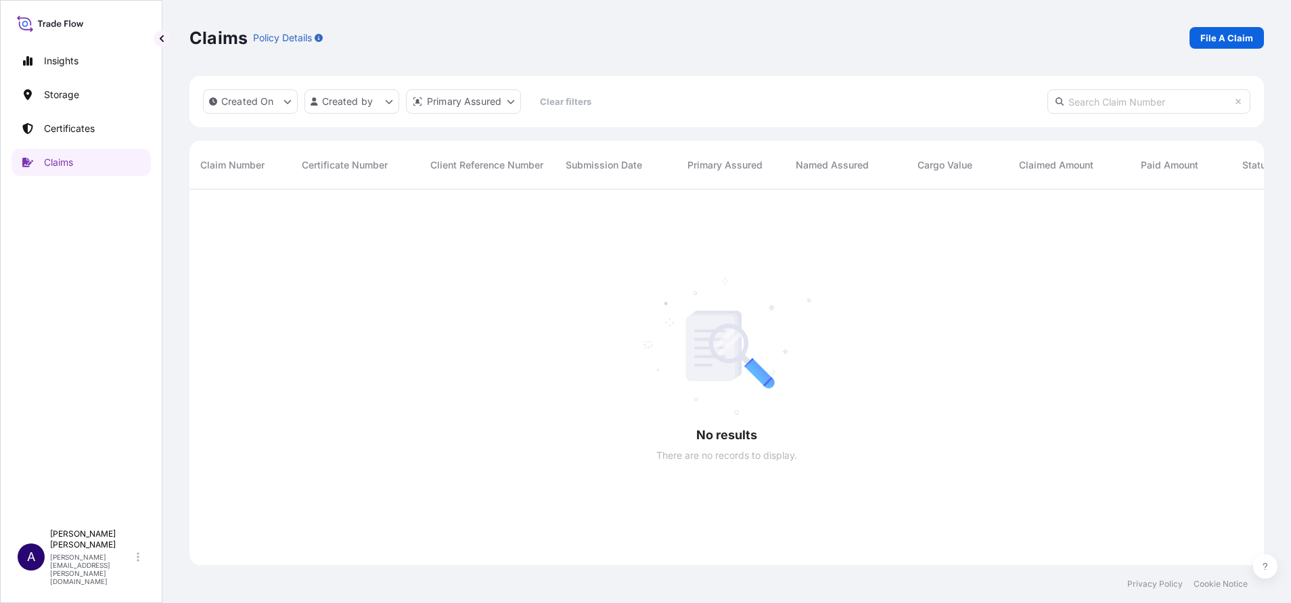
scroll to position [409, 1059]
click at [79, 130] on p "Certificates" at bounding box center [69, 129] width 51 height 14
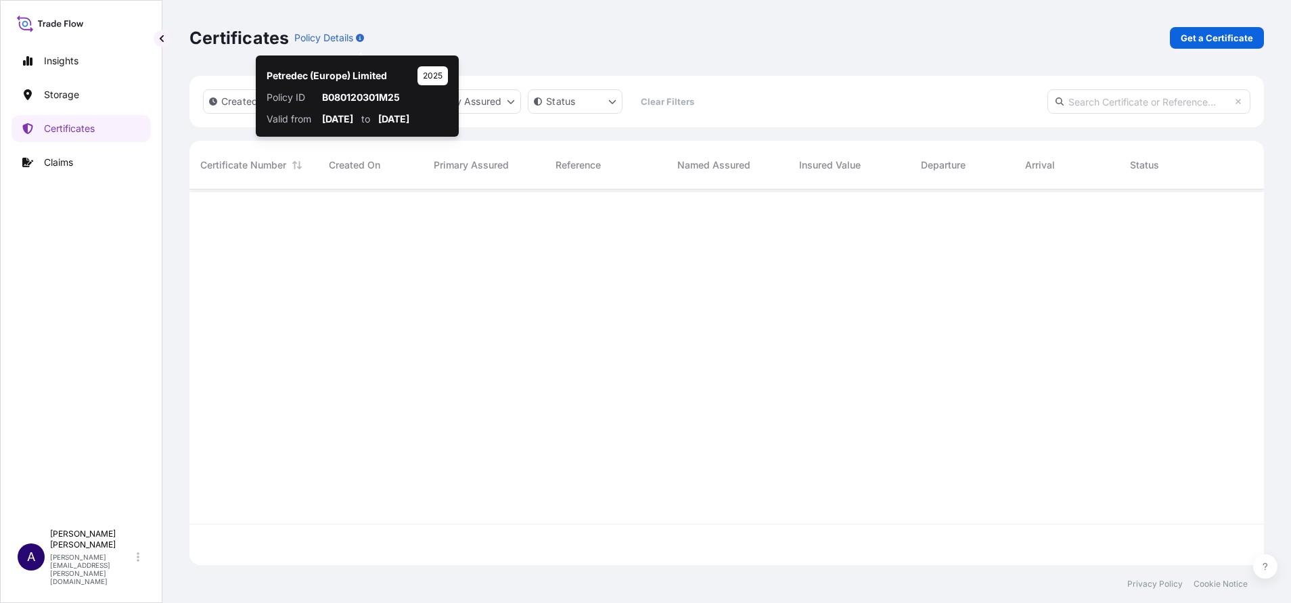
scroll to position [367, 1059]
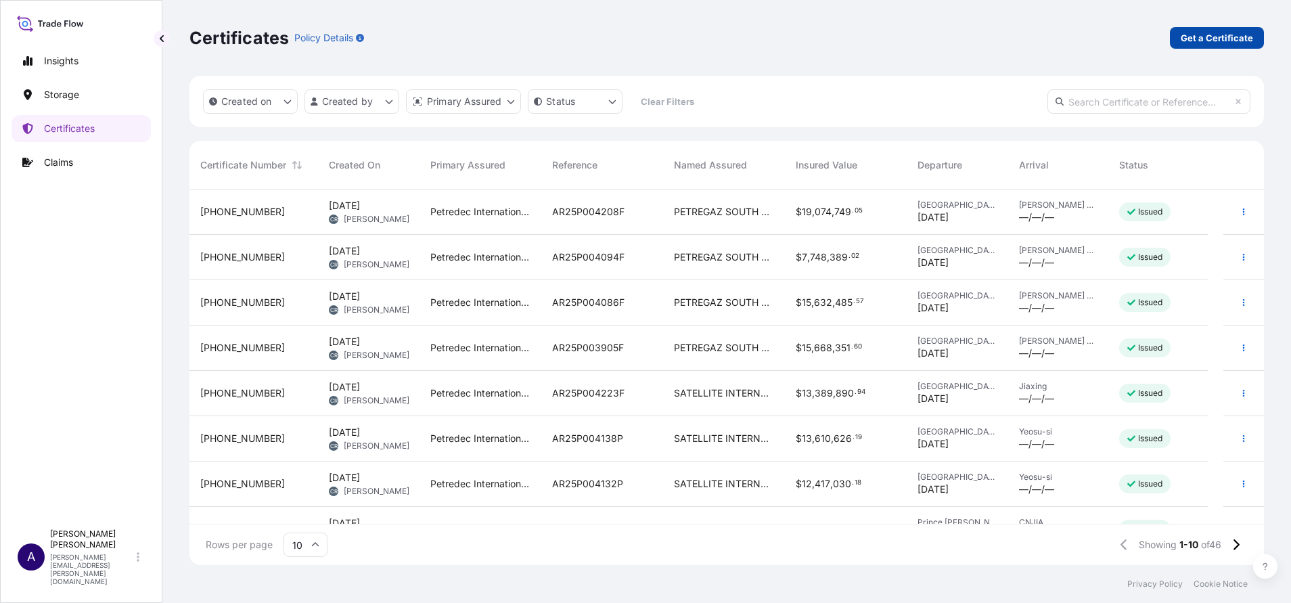
click at [1230, 35] on p "Get a Certificate" at bounding box center [1217, 38] width 72 height 14
select select "Sea"
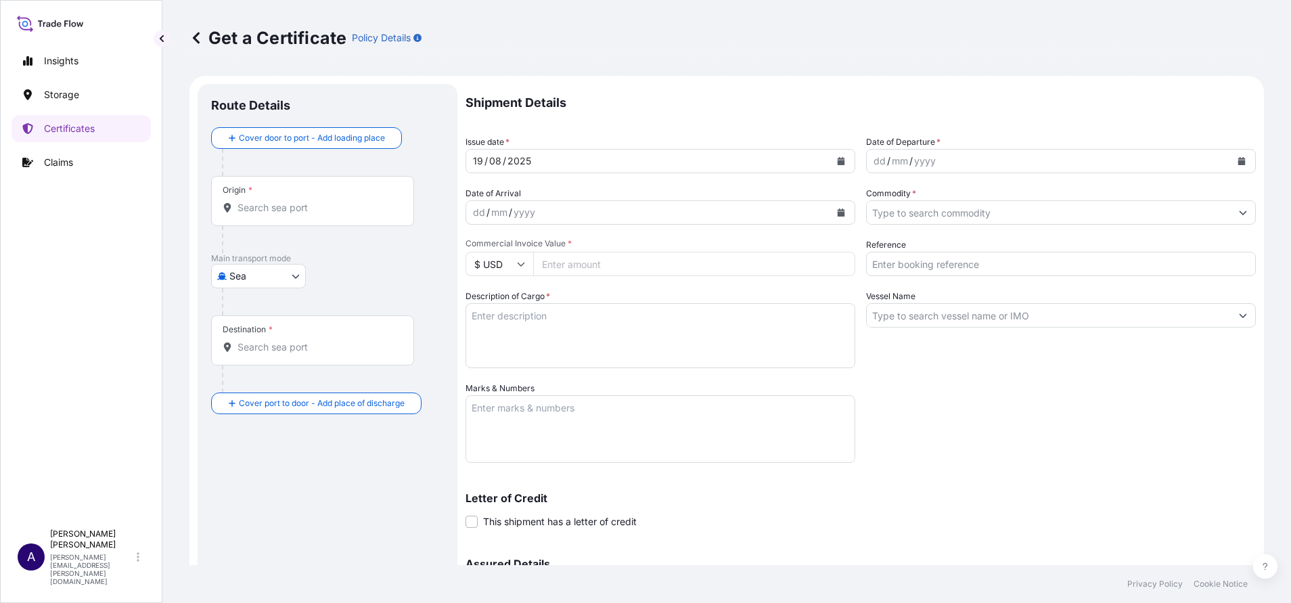
click at [300, 208] on input "Origin *" at bounding box center [318, 208] width 160 height 14
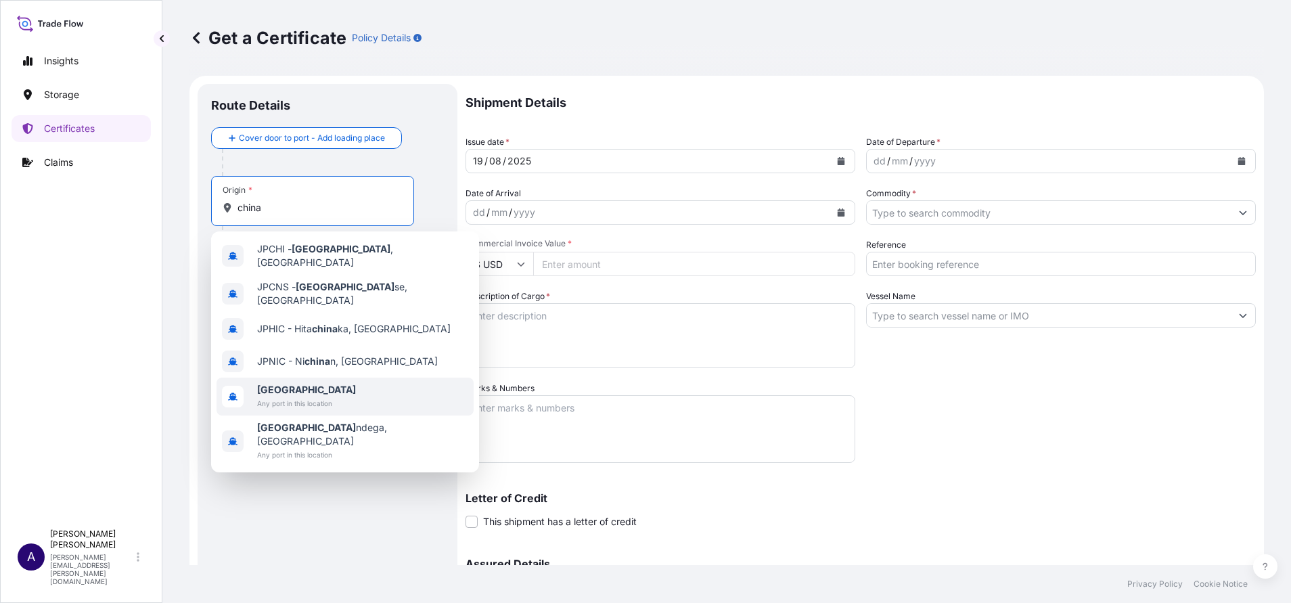
click at [280, 397] on span "Any port in this location" at bounding box center [306, 404] width 99 height 14
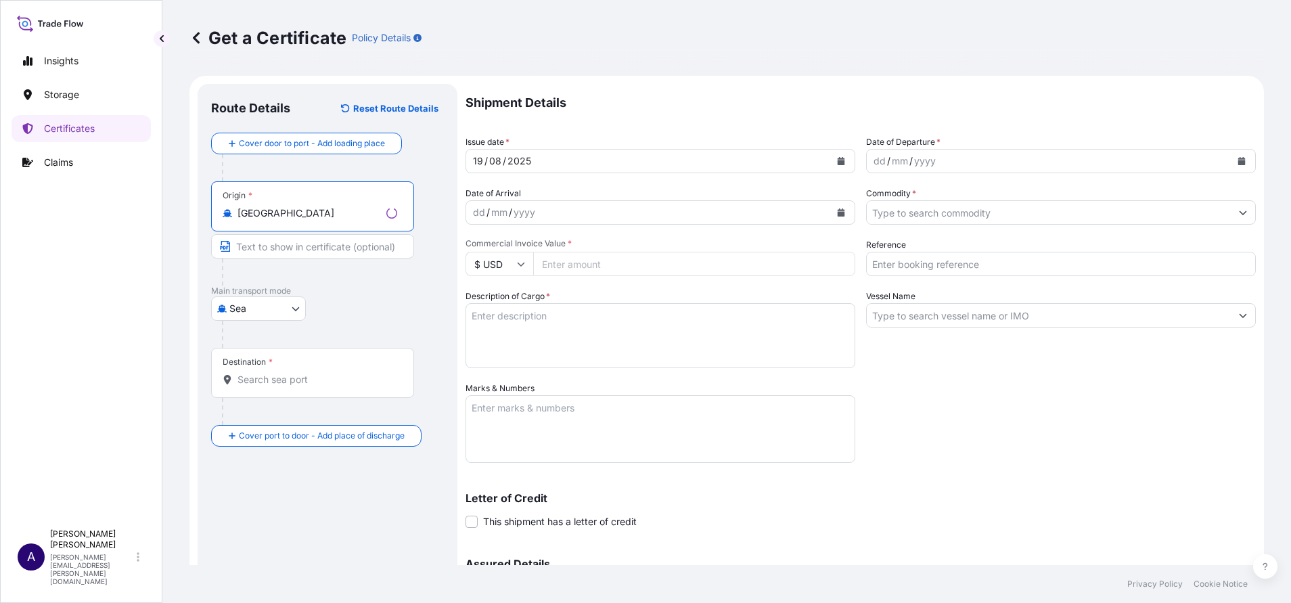
type input "[GEOGRAPHIC_DATA]"
click at [280, 386] on input "Destination *" at bounding box center [318, 380] width 160 height 14
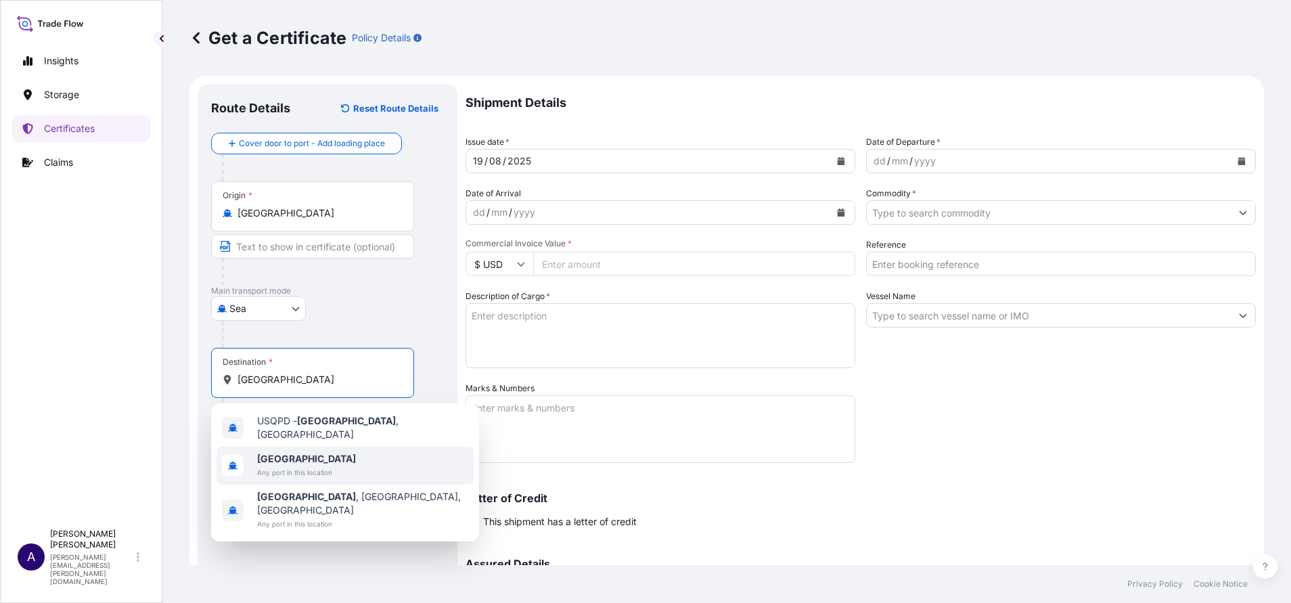
click at [279, 456] on b "[GEOGRAPHIC_DATA]" at bounding box center [306, 459] width 99 height 12
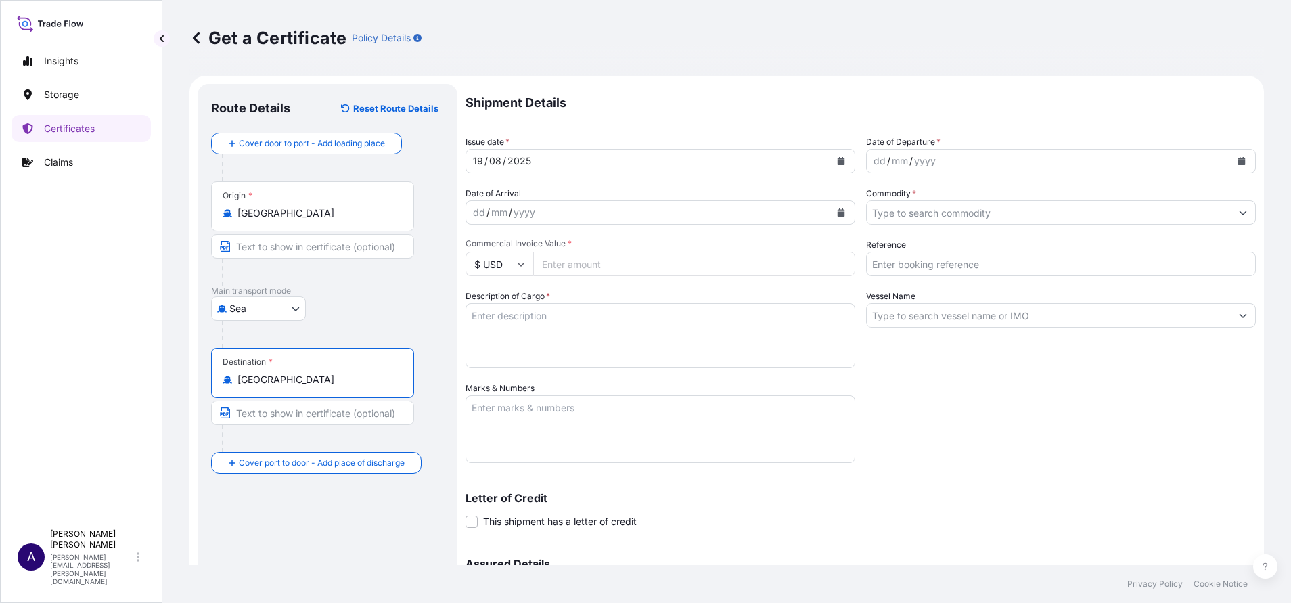
type input "[GEOGRAPHIC_DATA]"
click at [838, 158] on button "Calendar" at bounding box center [841, 161] width 22 height 22
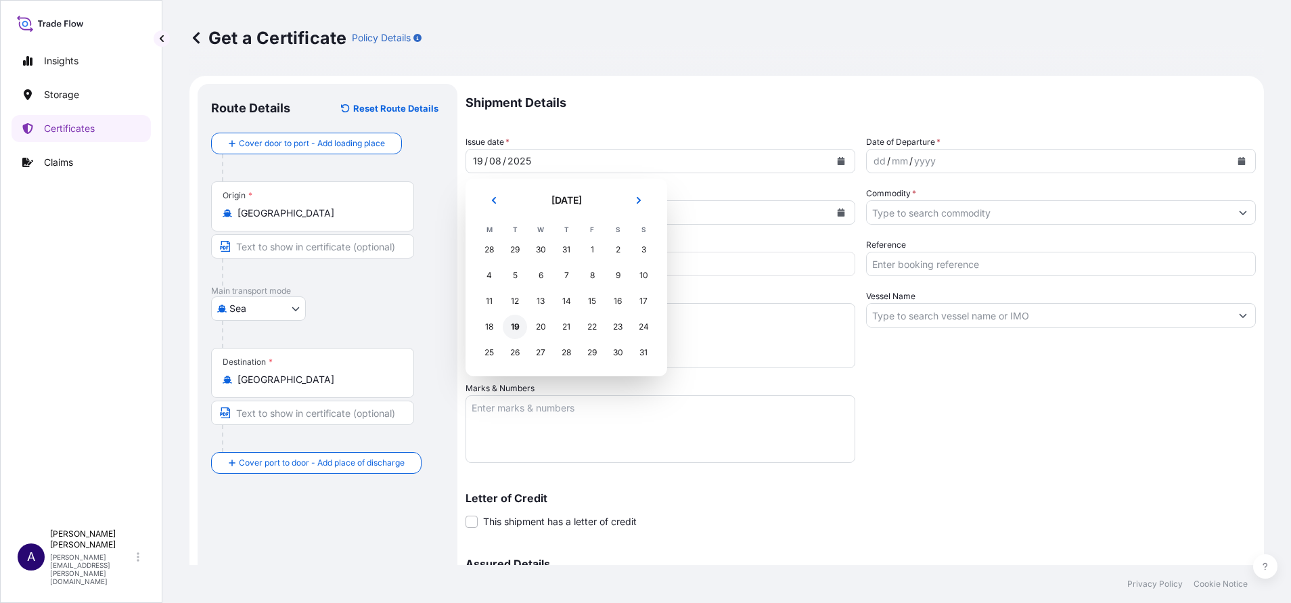
click at [520, 325] on div "19" at bounding box center [515, 327] width 24 height 24
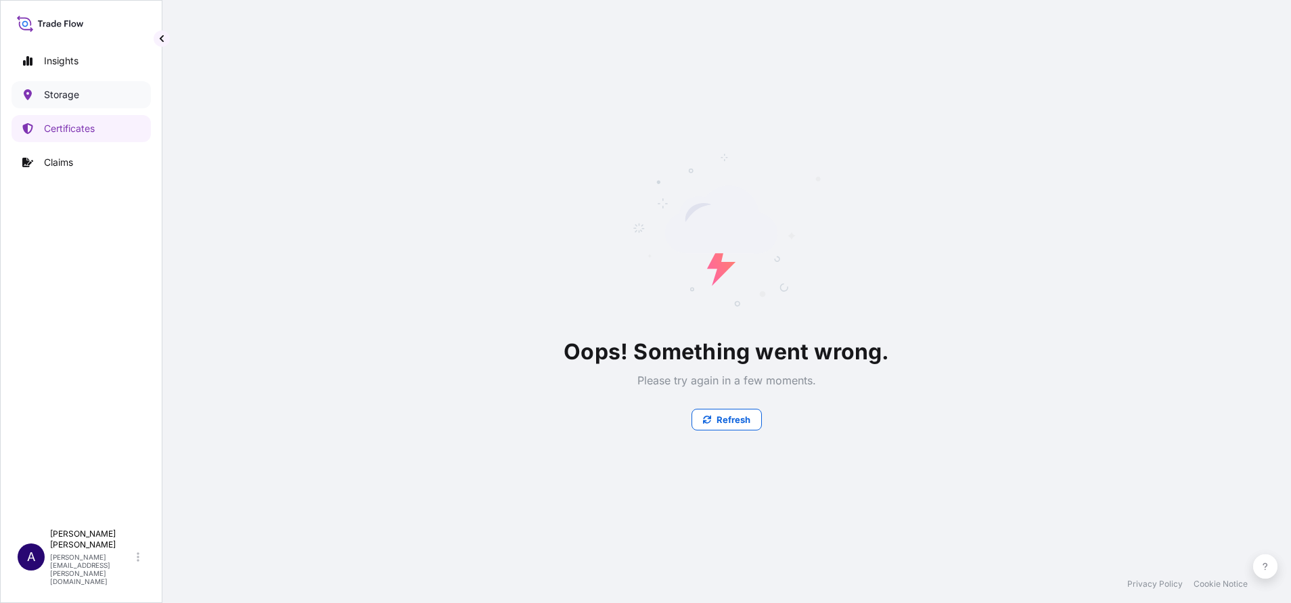
click at [43, 91] on link "Storage" at bounding box center [81, 94] width 139 height 27
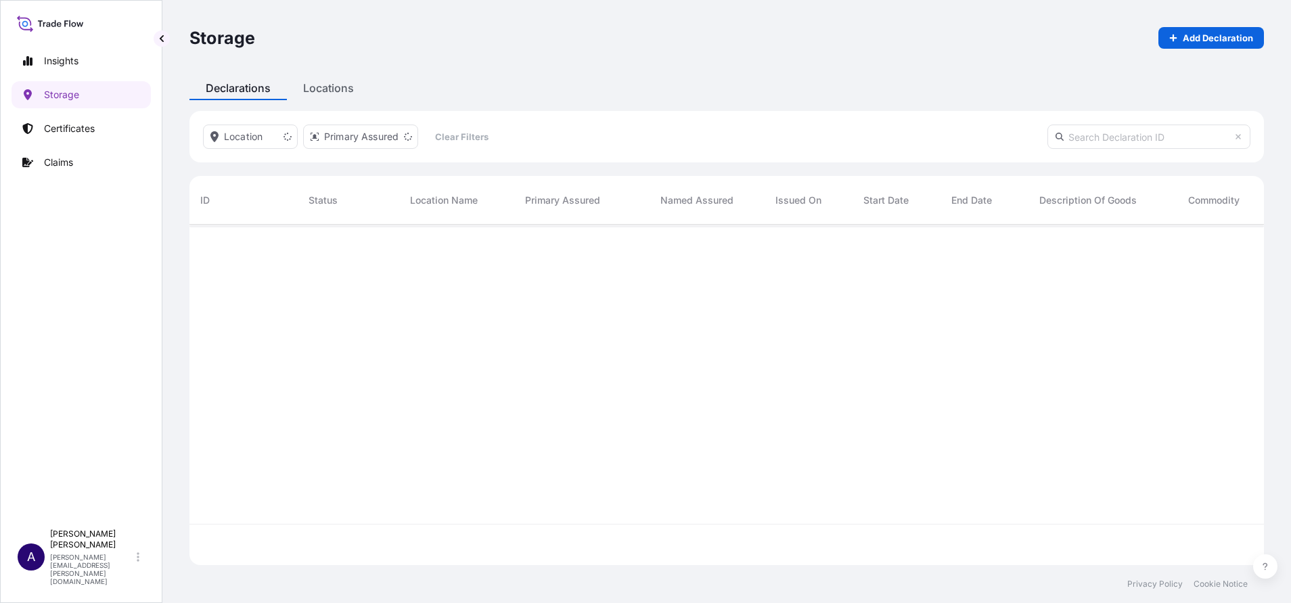
scroll to position [332, 1059]
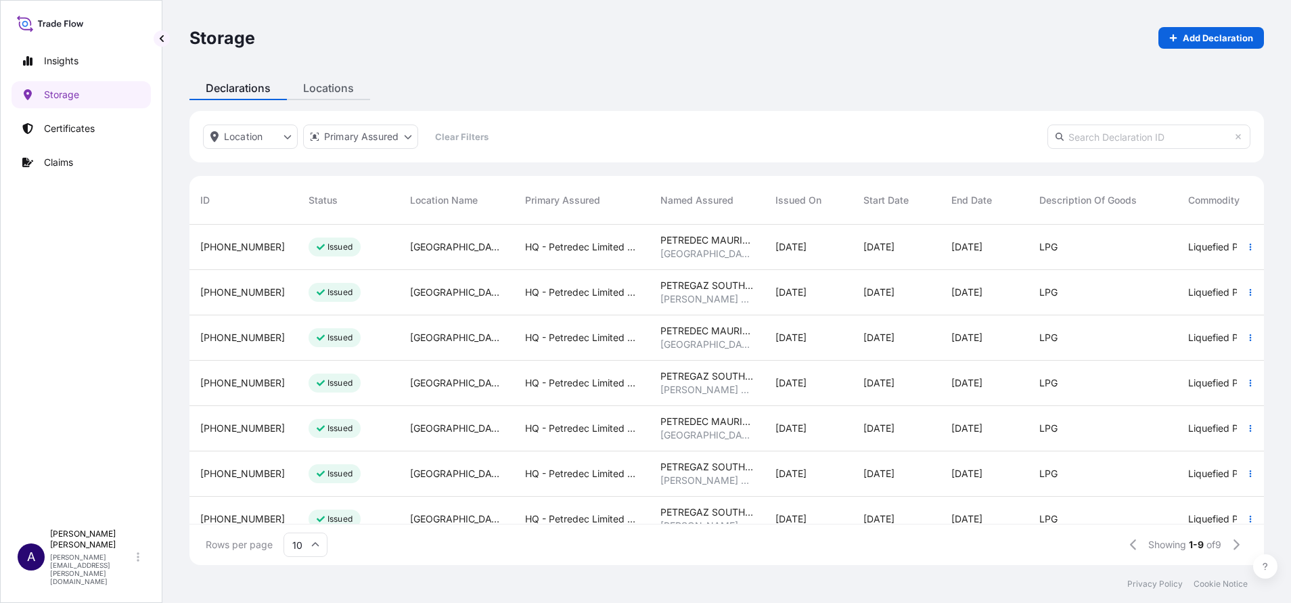
click at [323, 82] on div "Storage Add Declaration Declarations Locations Location Primary Assured Clear F…" at bounding box center [726, 282] width 1129 height 565
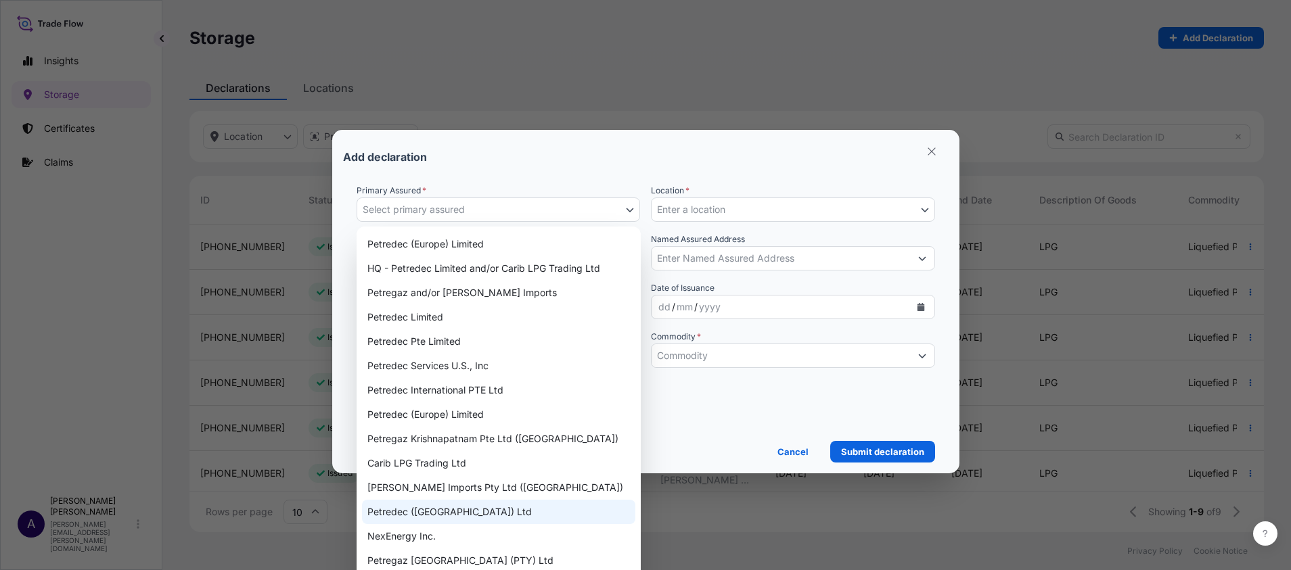
select select "USD"
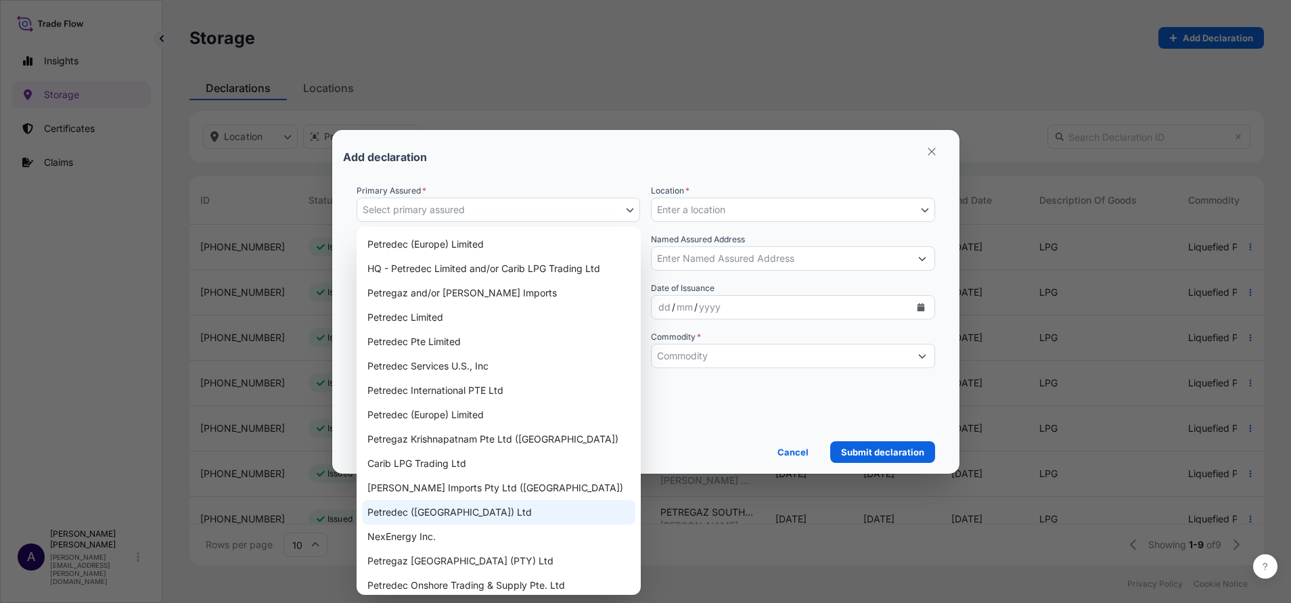
scroll to position [332, 1059]
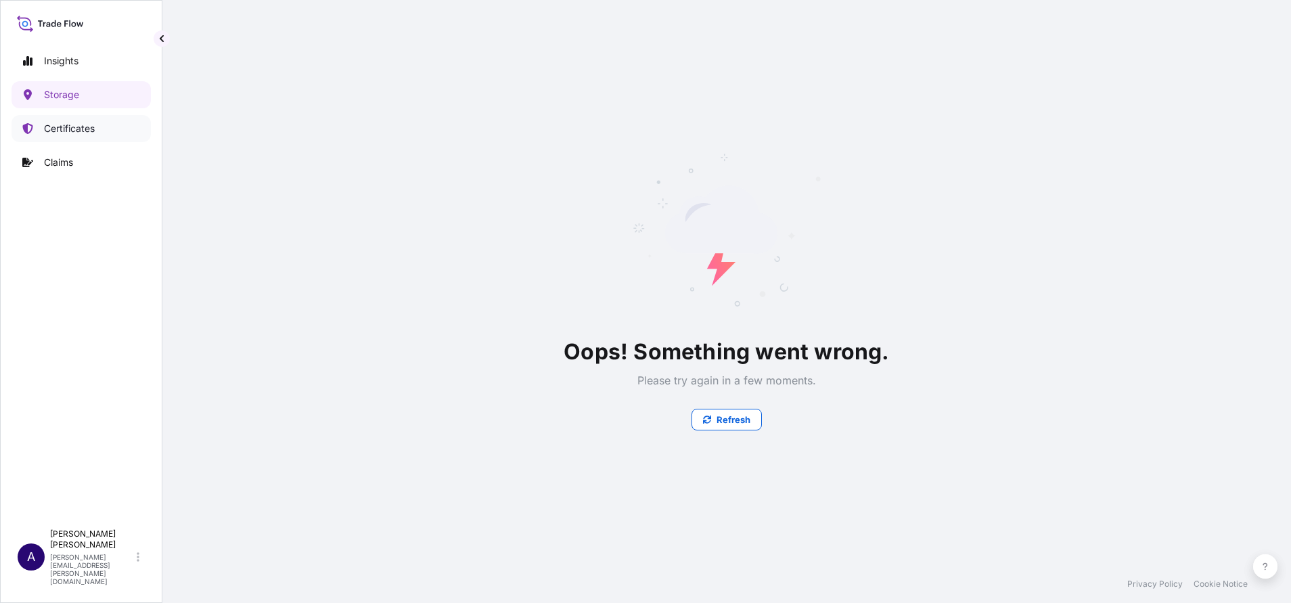
click at [73, 125] on p "Certificates" at bounding box center [69, 129] width 51 height 14
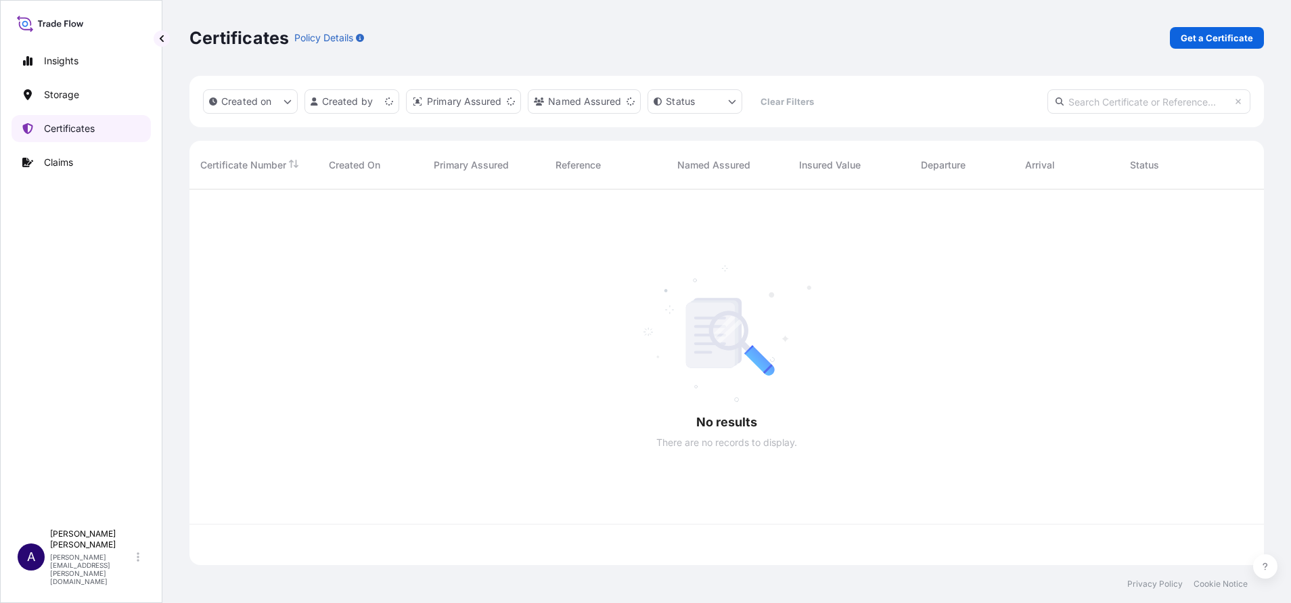
scroll to position [367, 1059]
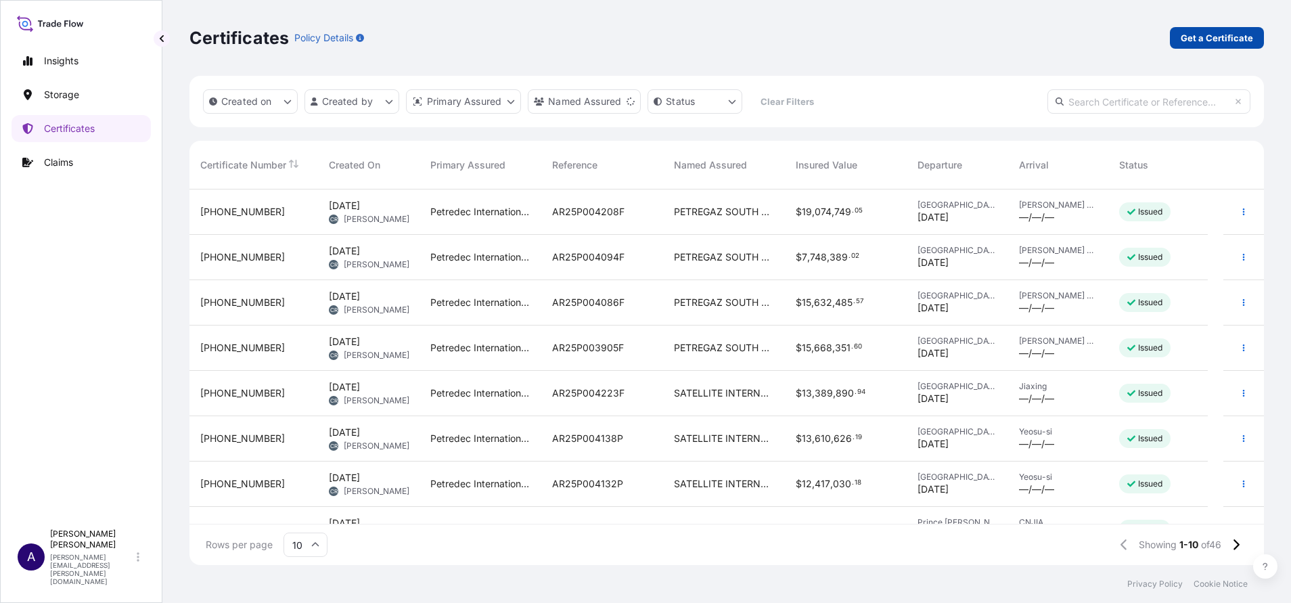
click at [1208, 38] on p "Get a Certificate" at bounding box center [1217, 38] width 72 height 14
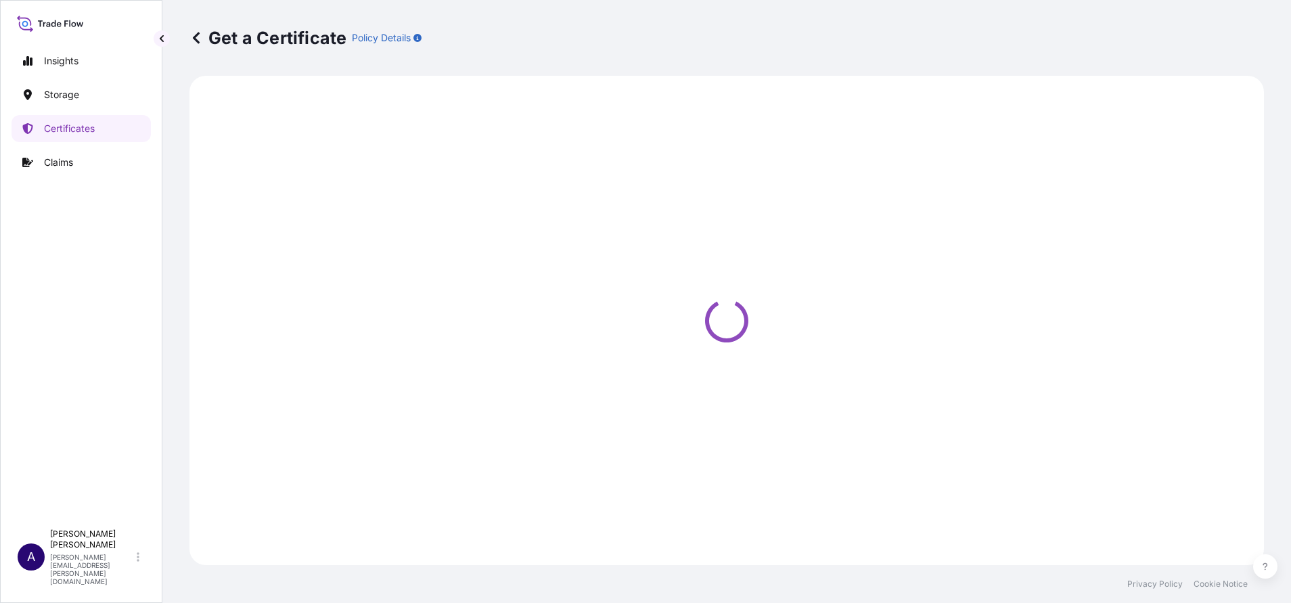
select select "Sea"
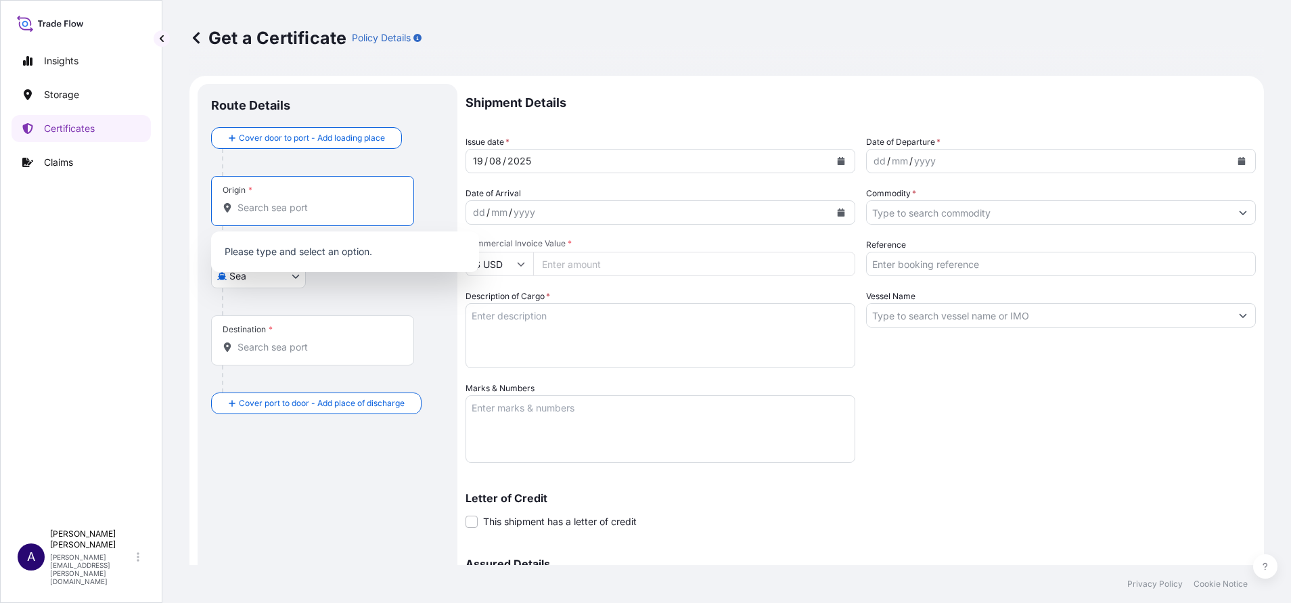
click at [298, 202] on input "Origin *" at bounding box center [318, 208] width 160 height 14
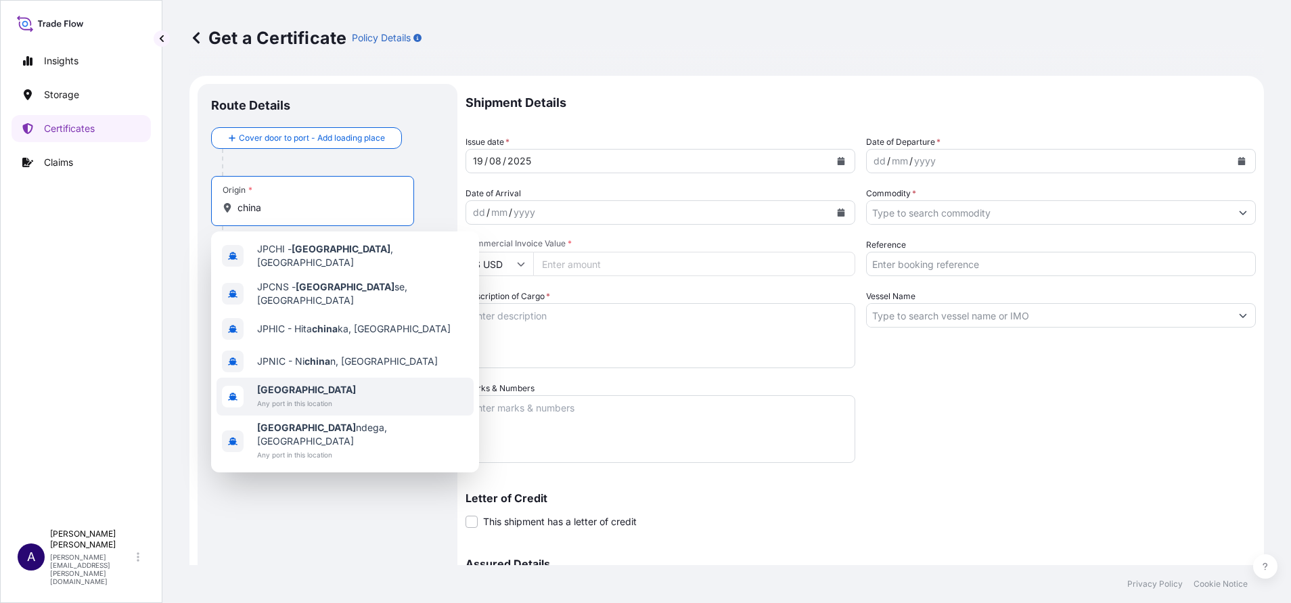
click at [265, 384] on b "[GEOGRAPHIC_DATA]" at bounding box center [306, 390] width 99 height 12
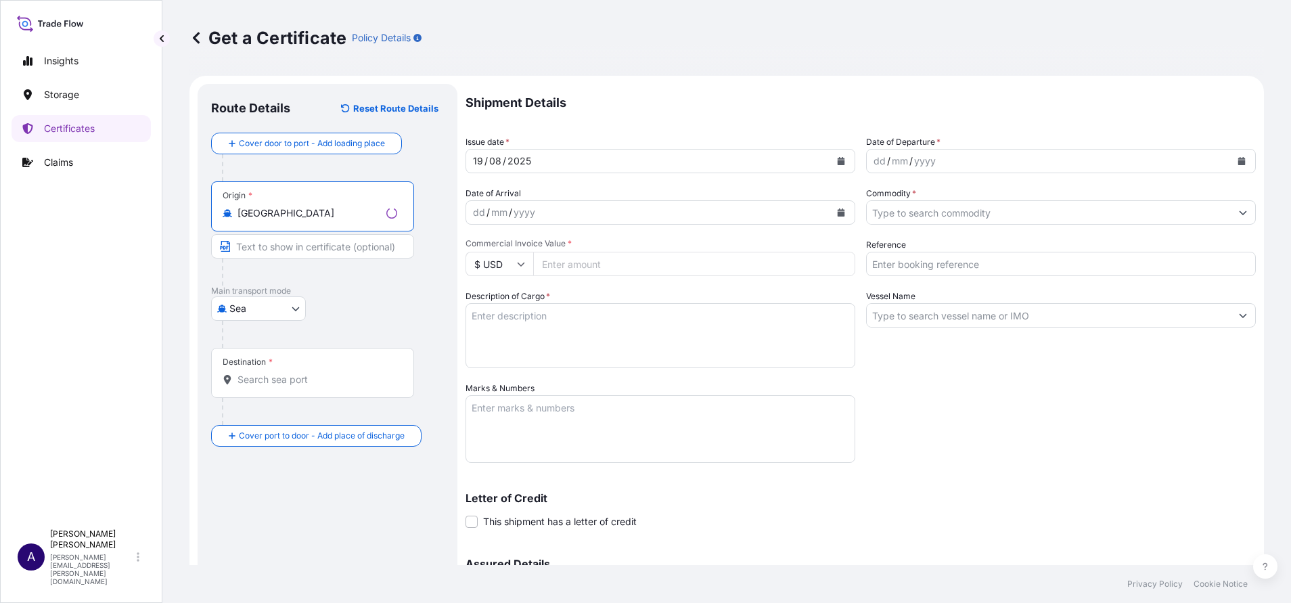
type input "[GEOGRAPHIC_DATA]"
click at [279, 367] on div "Destination *" at bounding box center [312, 373] width 203 height 50
click at [279, 373] on input "Destination *" at bounding box center [318, 380] width 160 height 14
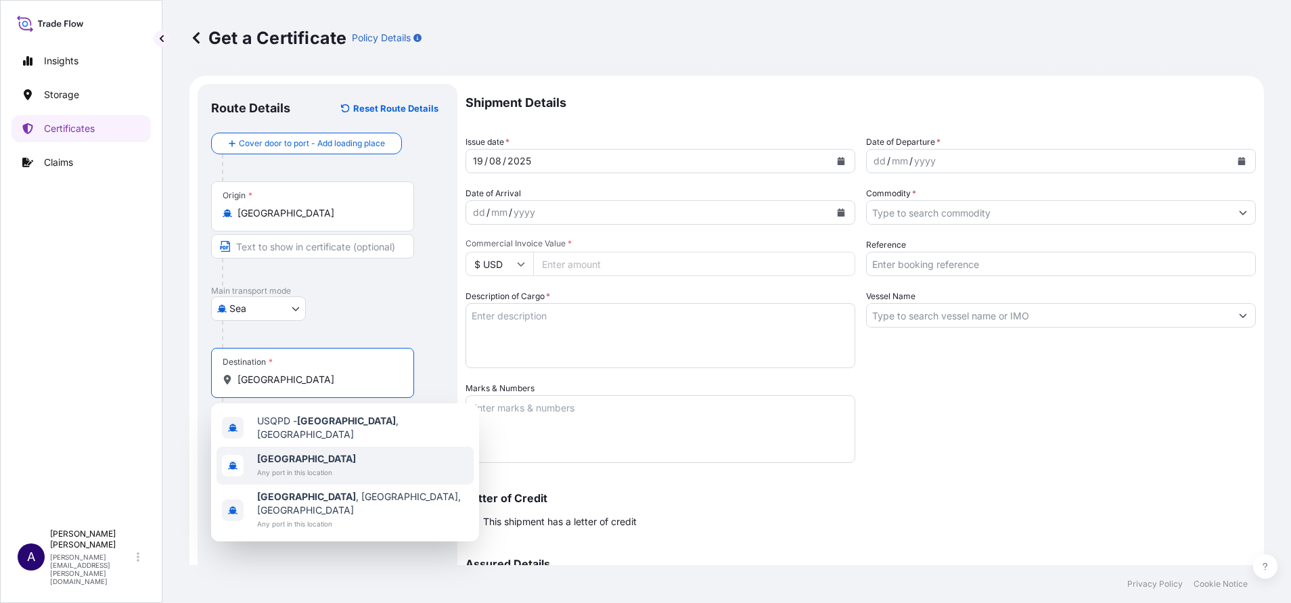
click at [292, 456] on span "[GEOGRAPHIC_DATA]" at bounding box center [306, 459] width 99 height 14
type input "[GEOGRAPHIC_DATA]"
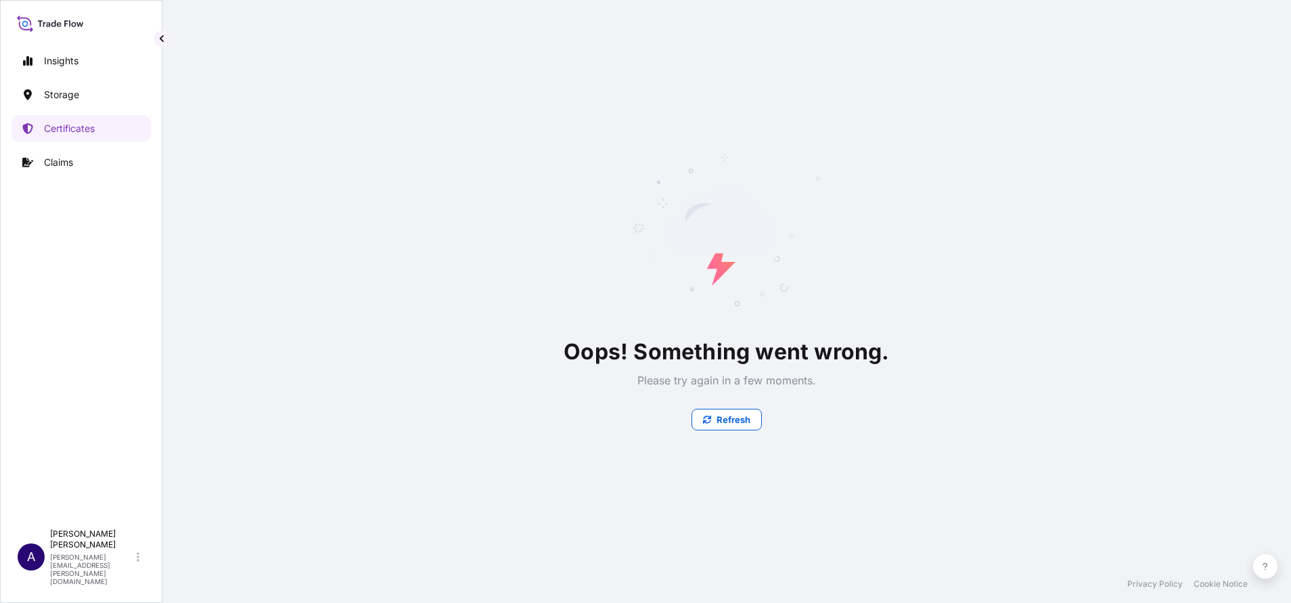
click at [836, 161] on div "Oops! Something went wrong. Please try again in a few moments. Refresh" at bounding box center [727, 282] width 380 height 295
click at [72, 125] on p "Certificates" at bounding box center [69, 129] width 51 height 14
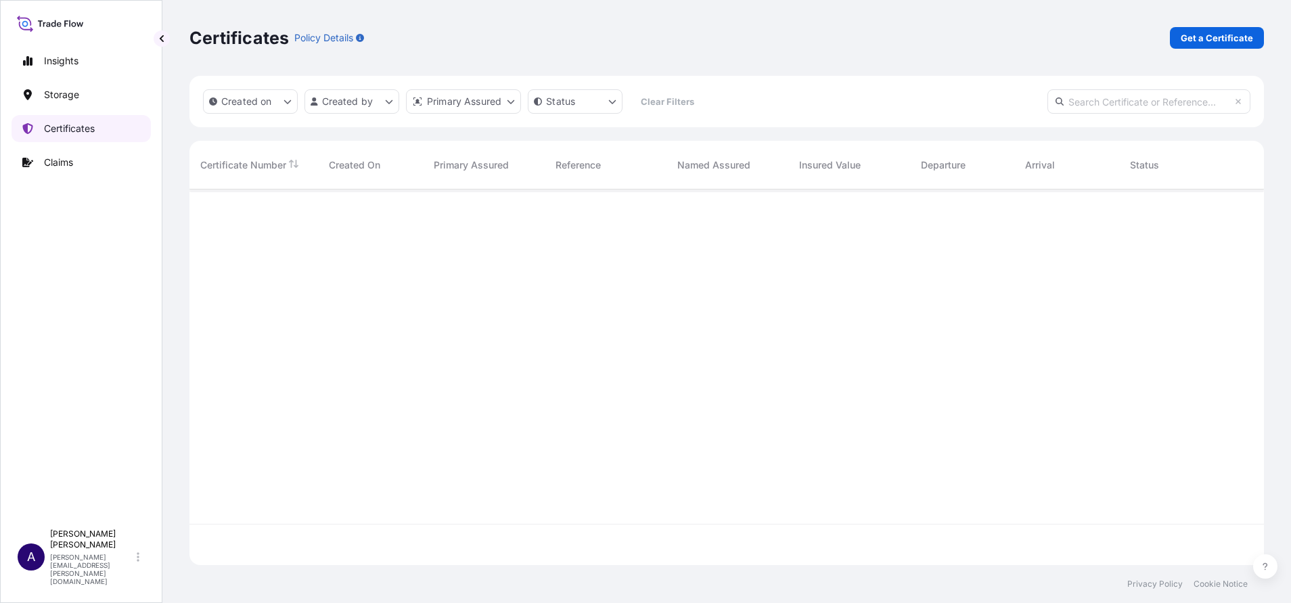
scroll to position [367, 1059]
click at [1240, 42] on p "Get a Certificate" at bounding box center [1217, 38] width 72 height 14
select select "Sea"
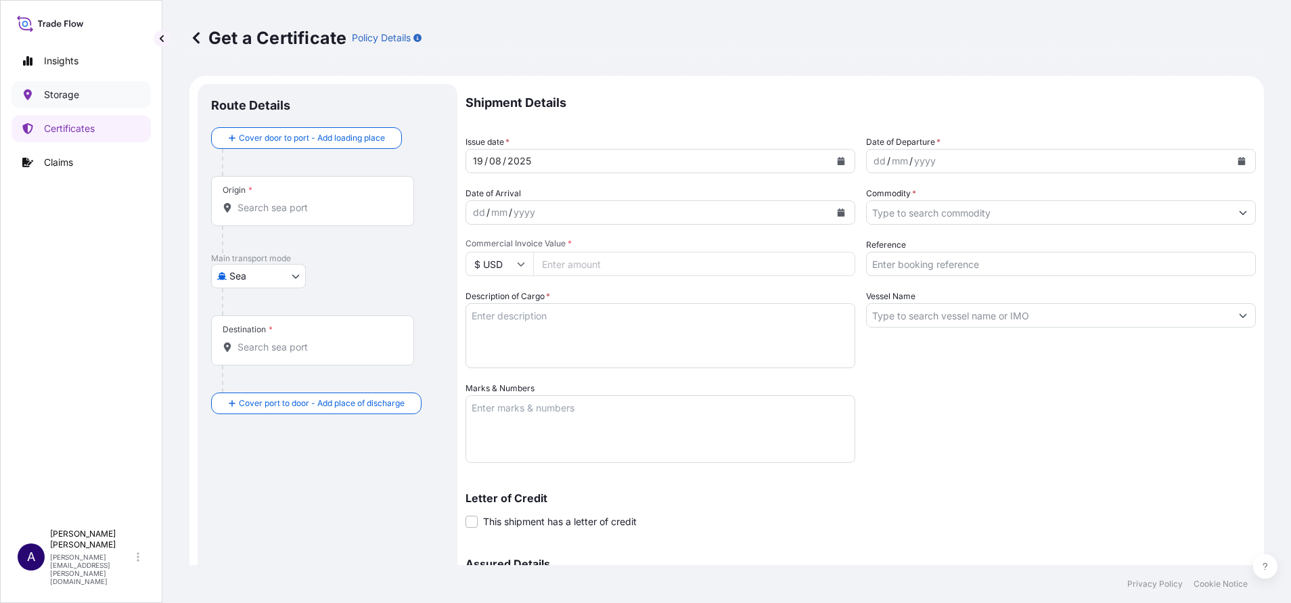
click at [76, 89] on p "Storage" at bounding box center [61, 95] width 35 height 14
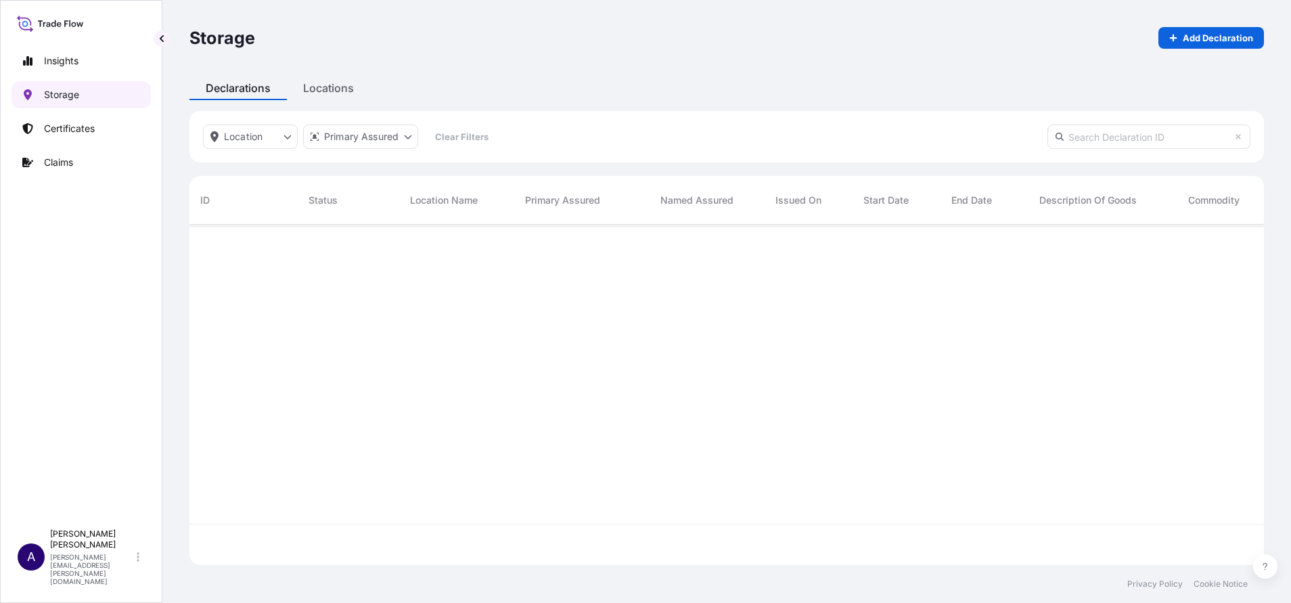
scroll to position [332, 1059]
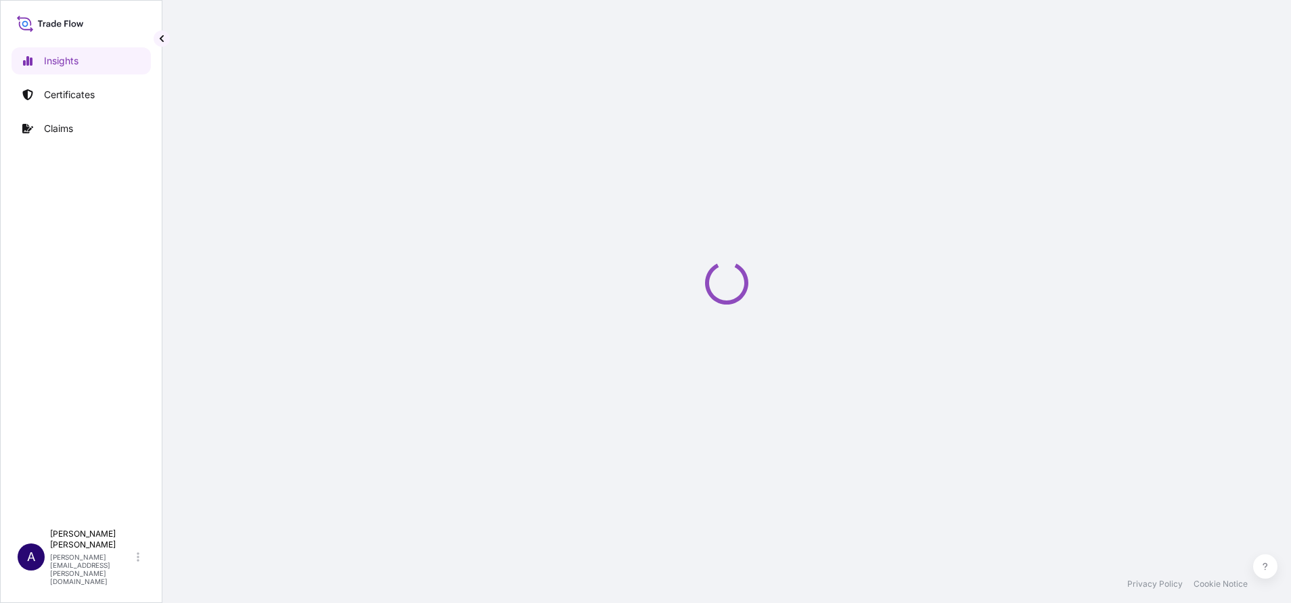
select select "2025"
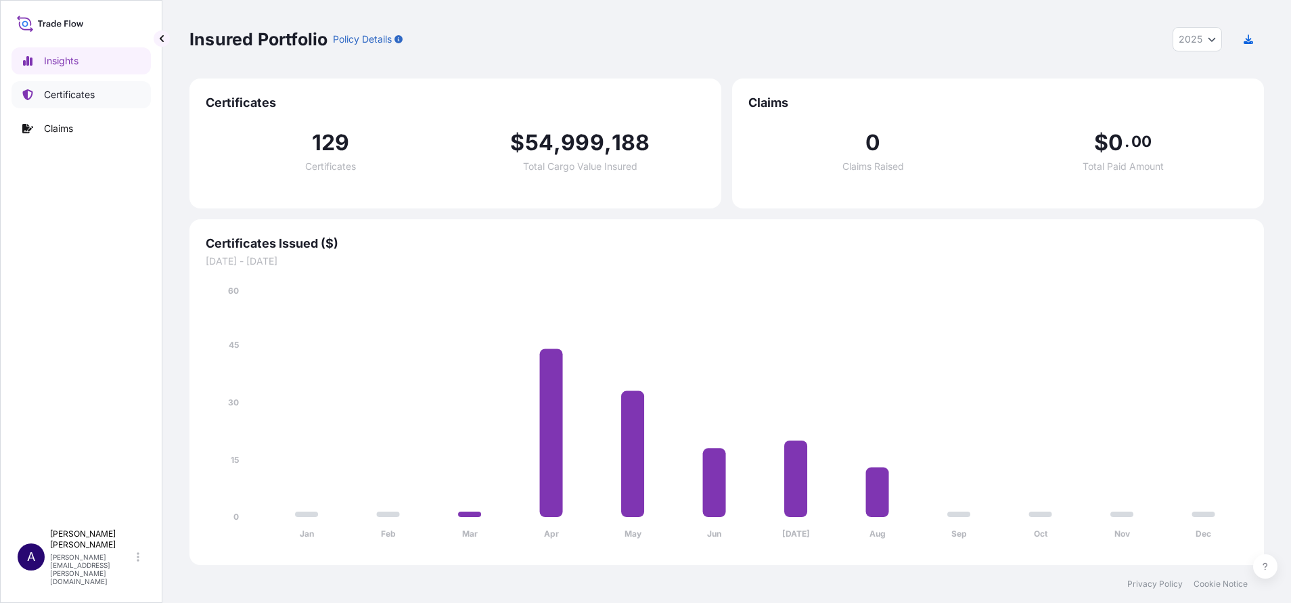
click at [83, 90] on p "Certificates" at bounding box center [69, 95] width 51 height 14
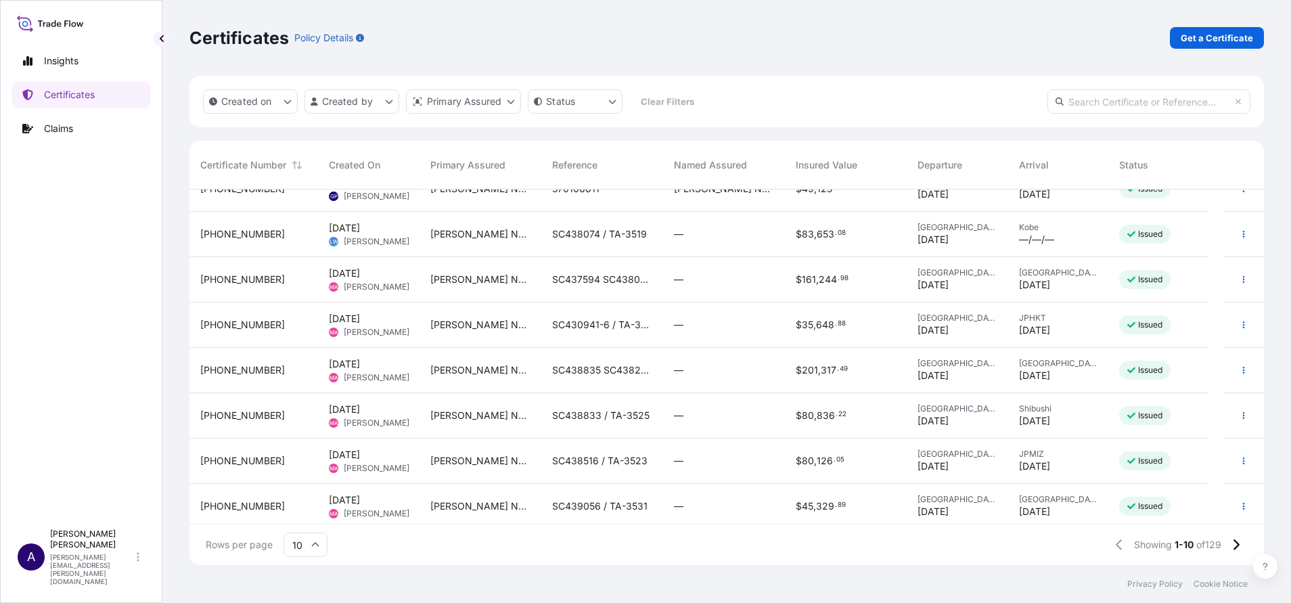
scroll to position [119, 0]
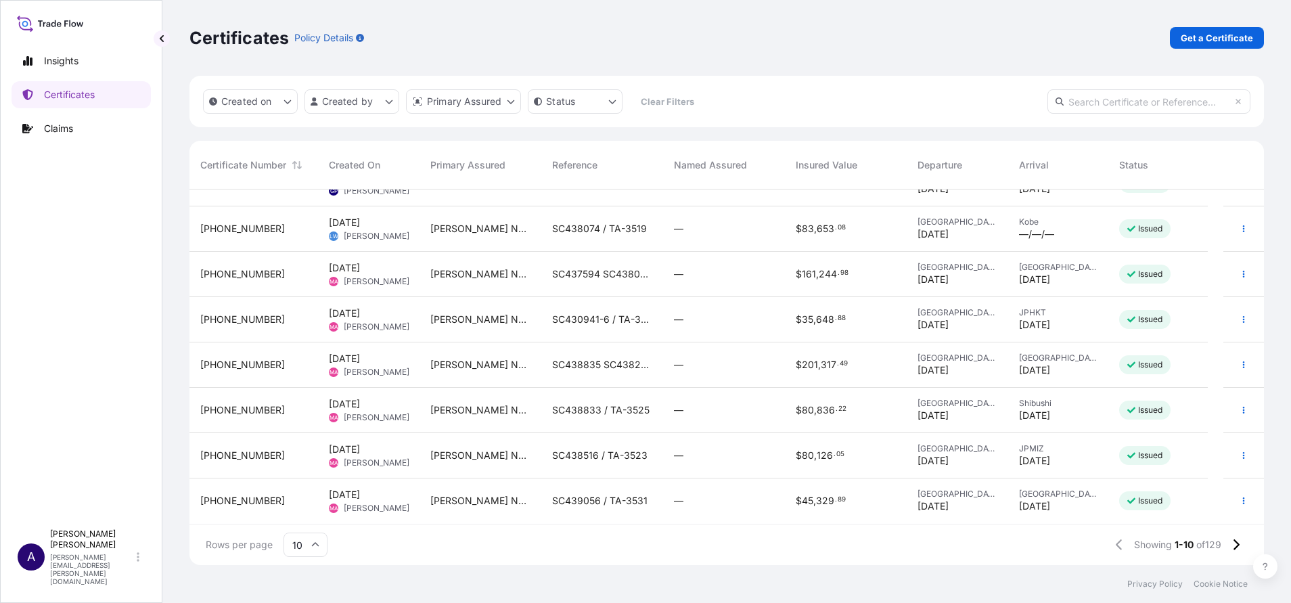
click at [318, 549] on input "10" at bounding box center [306, 545] width 44 height 24
click at [302, 501] on div "50" at bounding box center [305, 508] width 33 height 26
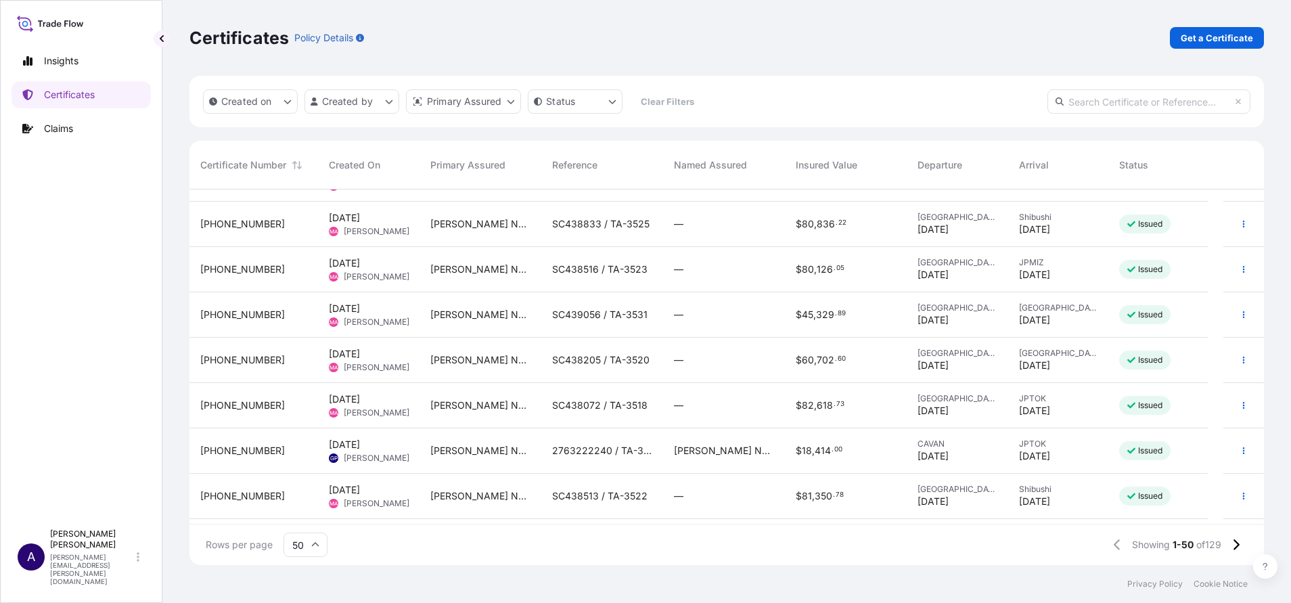
scroll to position [0, 0]
